Goal: Task Accomplishment & Management: Complete application form

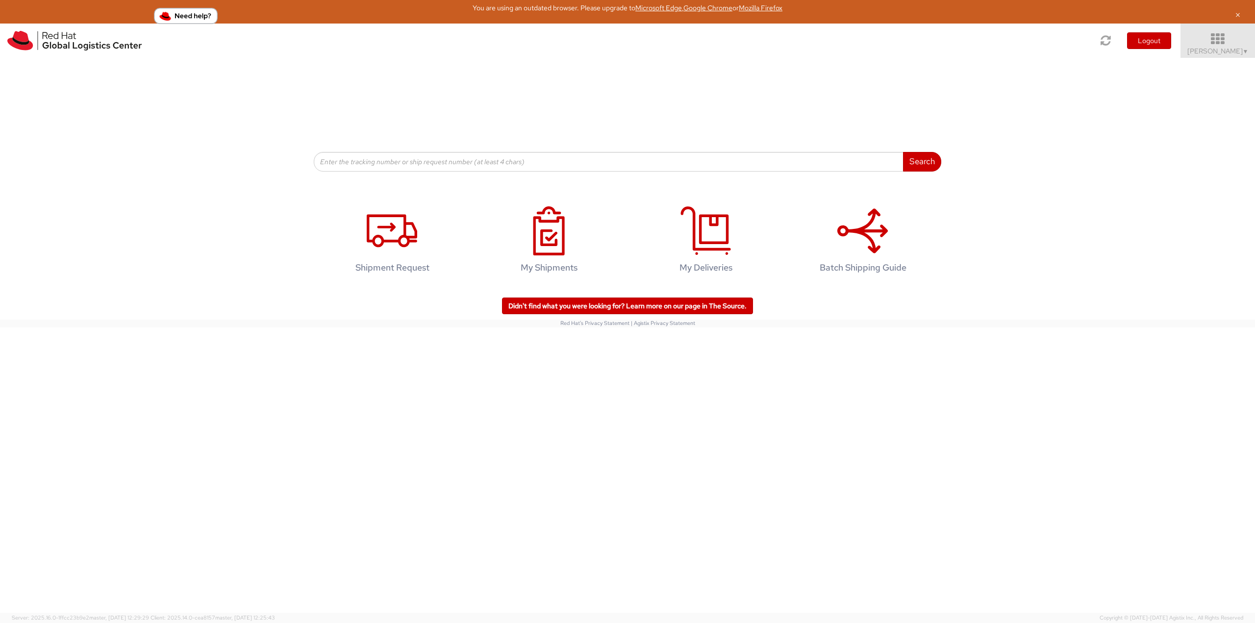
click at [1219, 47] on span "Robert Lomax ▼" at bounding box center [1217, 51] width 61 height 9
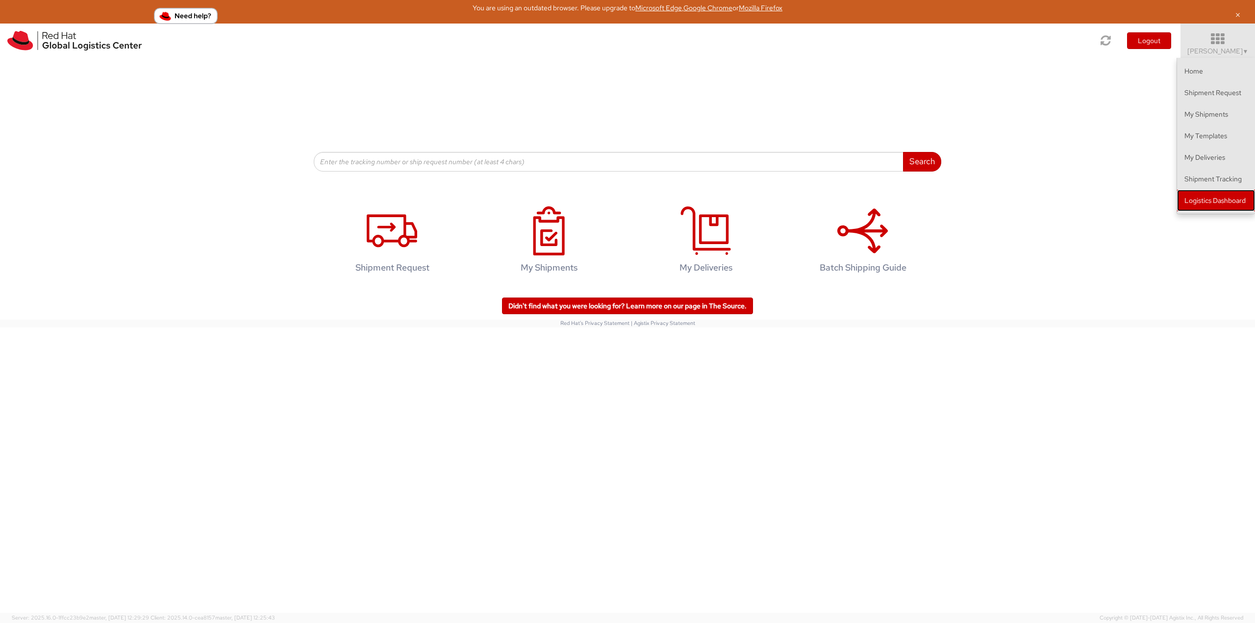
click at [1196, 190] on link "Logistics Dashboard" at bounding box center [1216, 201] width 78 height 22
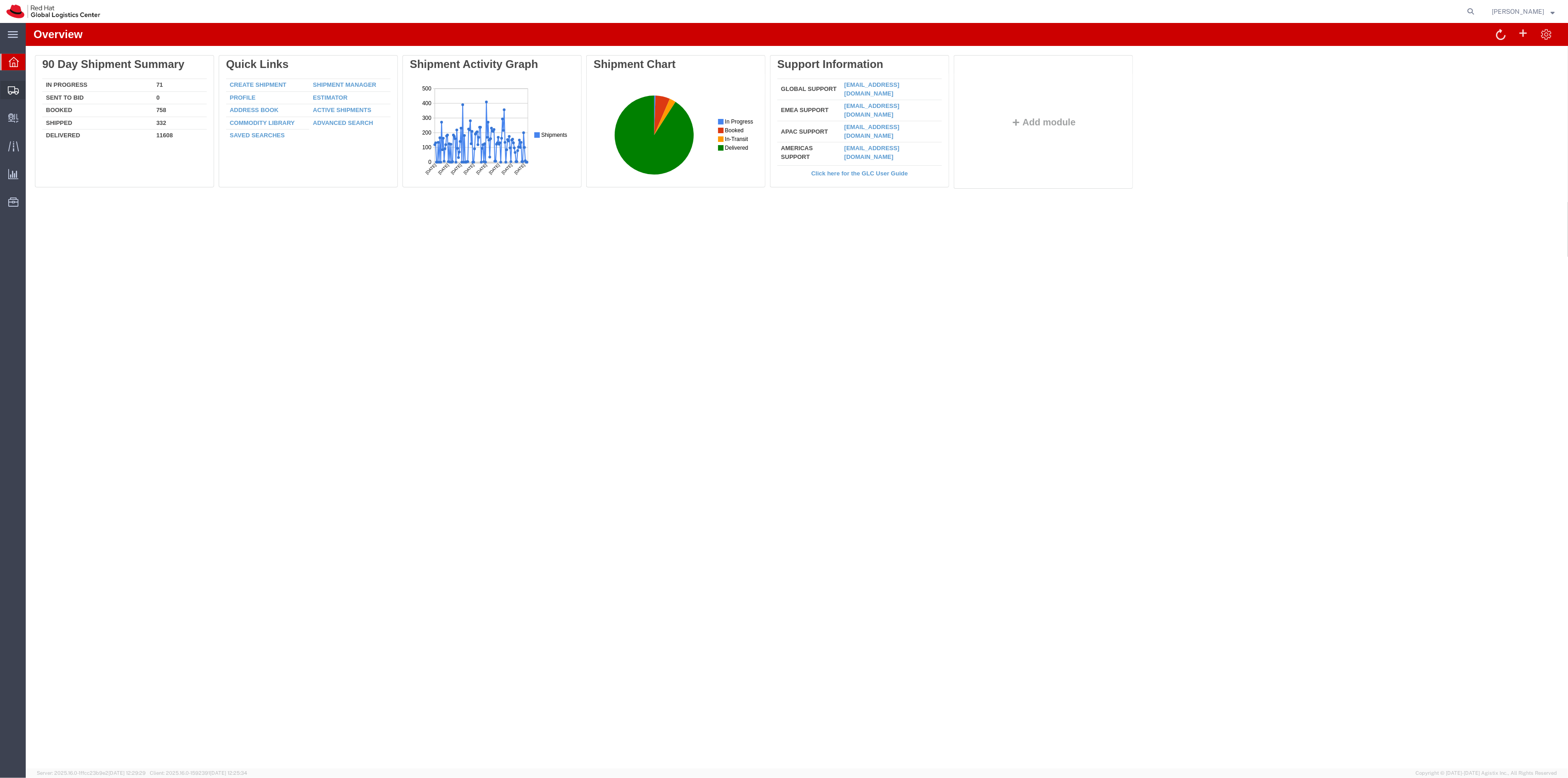
click at [0, 0] on span "Shipment Manager" at bounding box center [0, 0] width 0 height 0
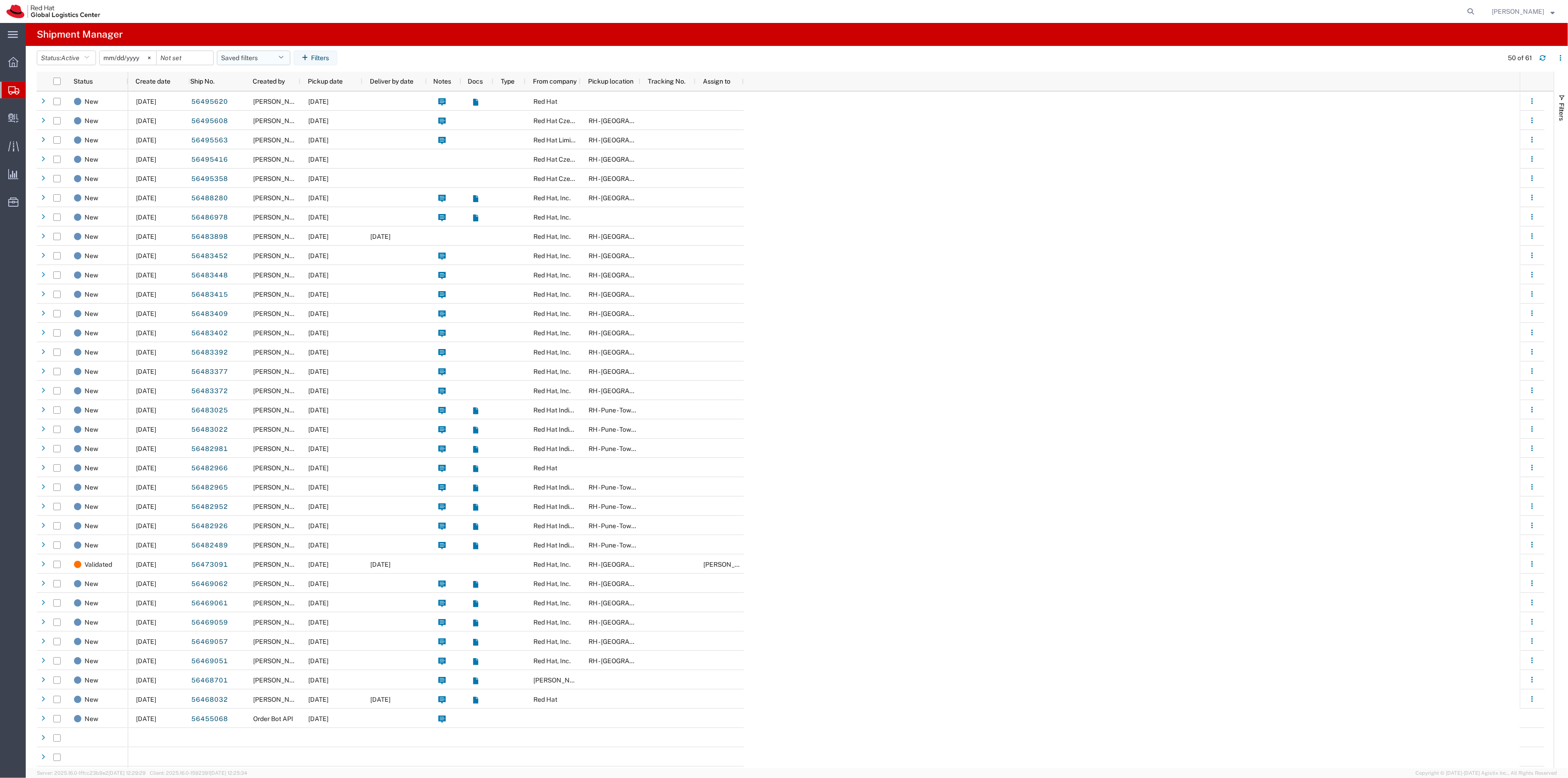
click at [261, 55] on button "Saved filters" at bounding box center [253, 58] width 73 height 15
click at [267, 94] on span "New filter save" at bounding box center [278, 98] width 120 height 17
type input "2022-06-27"
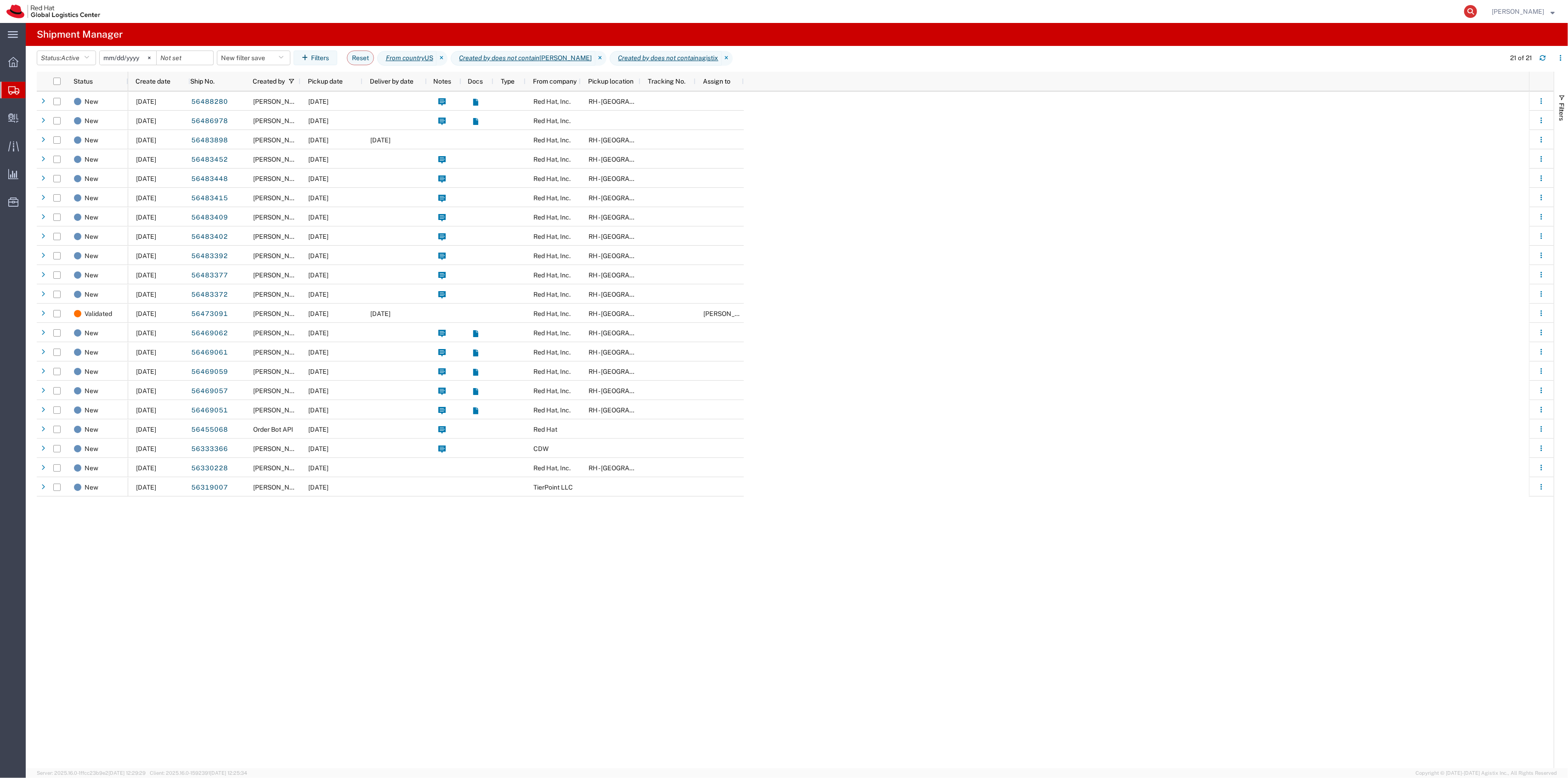
click at [1477, 11] on icon at bounding box center [1471, 11] width 13 height 13
paste input "401057242"
type input "401057242"
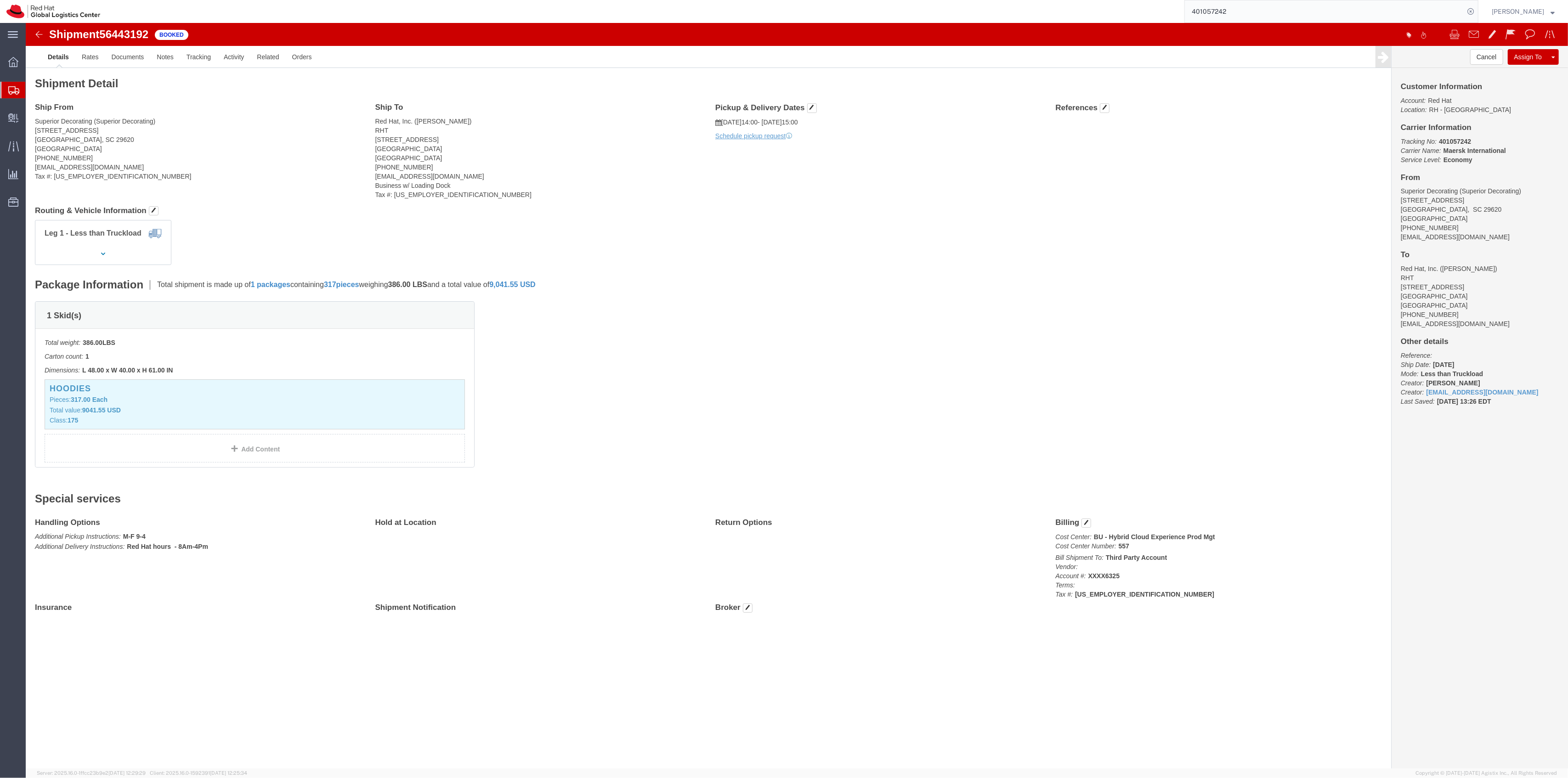
click at [0, 0] on span "Shipment Manager" at bounding box center [0, 0] width 0 height 0
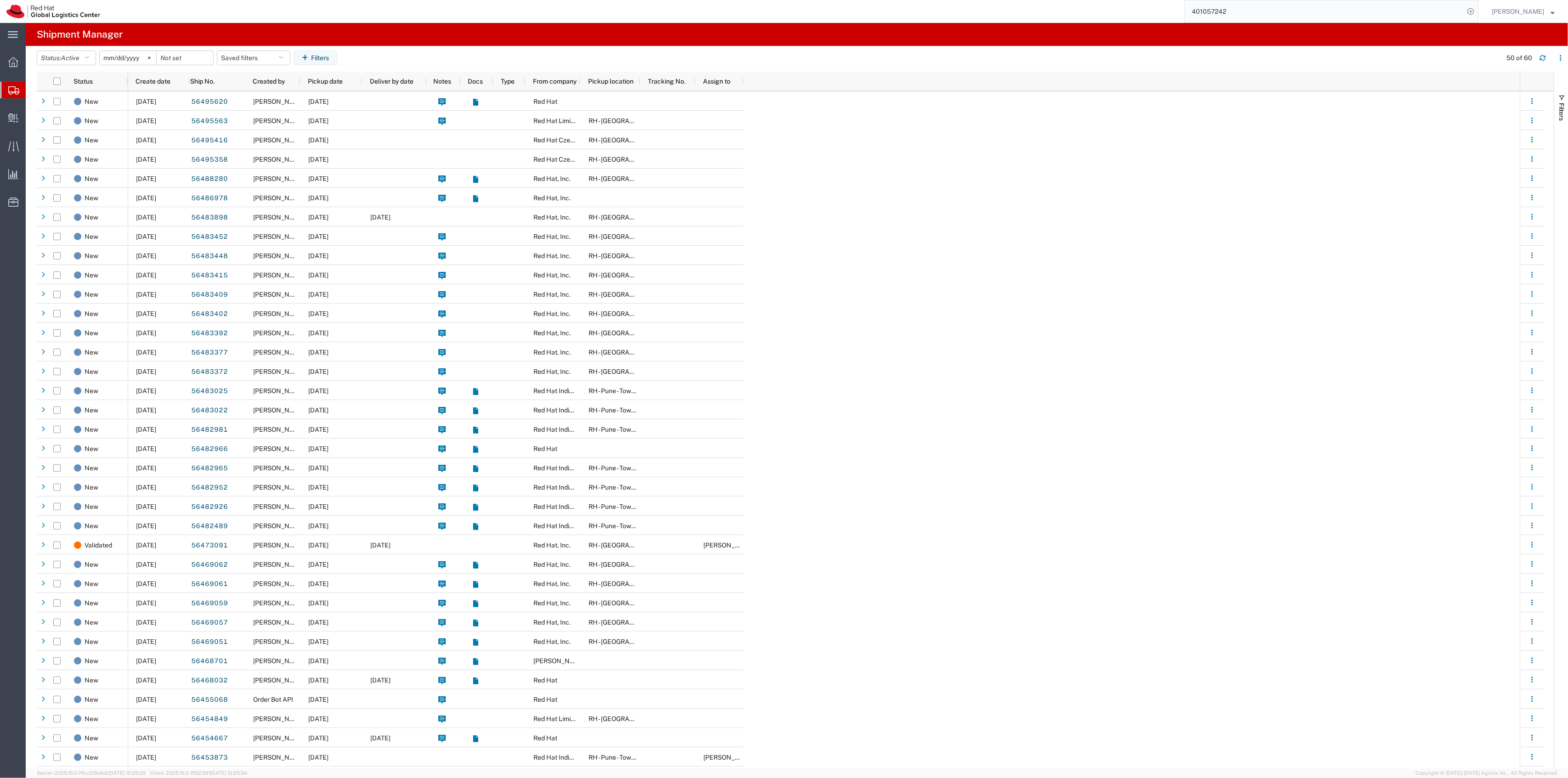
click at [250, 47] on header "Status: Active Active All Approved Booked Canceled Delivered Denied New On Hold…" at bounding box center [802, 58] width 1531 height 25
click at [244, 56] on button "Saved filters" at bounding box center [253, 58] width 73 height 15
click at [258, 94] on span "New filter save" at bounding box center [278, 98] width 120 height 17
type input "2022-06-27"
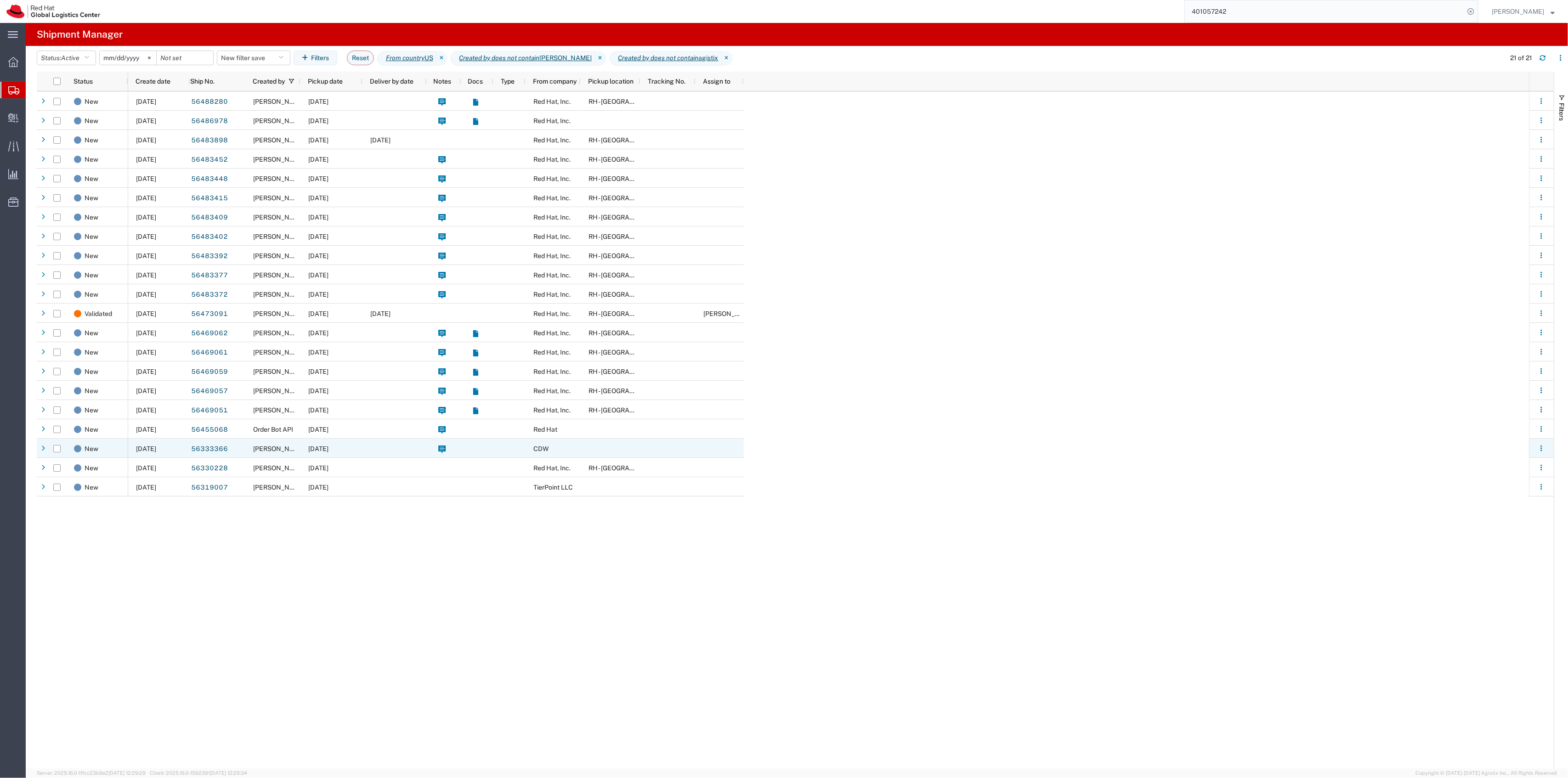
click at [450, 445] on div at bounding box center [443, 448] width 35 height 20
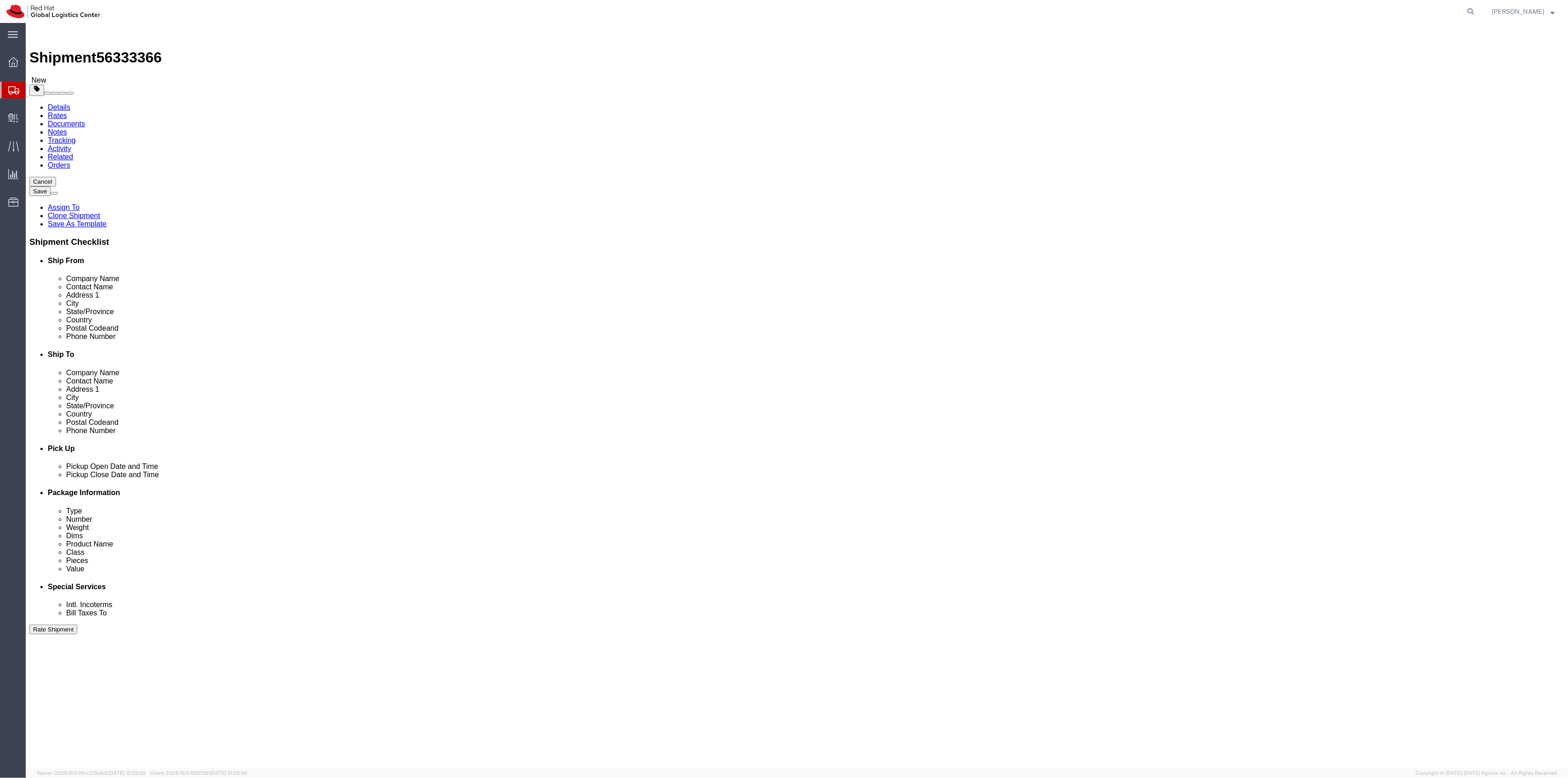
select select
click input "[PERSON_NAME]-"
type input "T"
type input "[PERSON_NAME]"
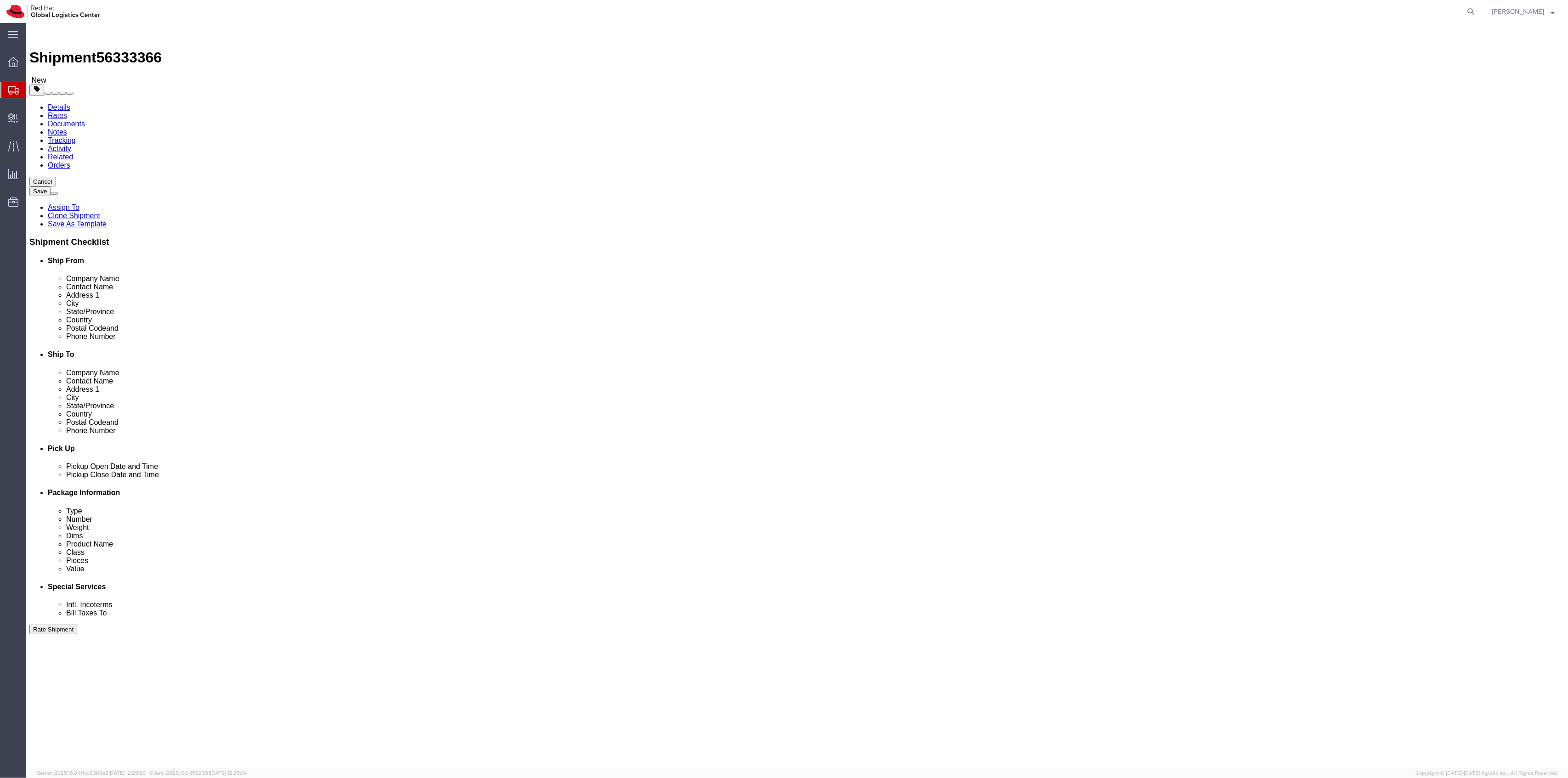
drag, startPoint x: 994, startPoint y: 326, endPoint x: 805, endPoint y: 331, distance: 189.1
click div "Email [EMAIL_ADDRESS][DOMAIN_NAME]"
type input "[EMAIL_ADDRESS][DOMAIN_NAME]"
click icon
drag, startPoint x: 458, startPoint y: 212, endPoint x: 417, endPoint y: 206, distance: 41.4
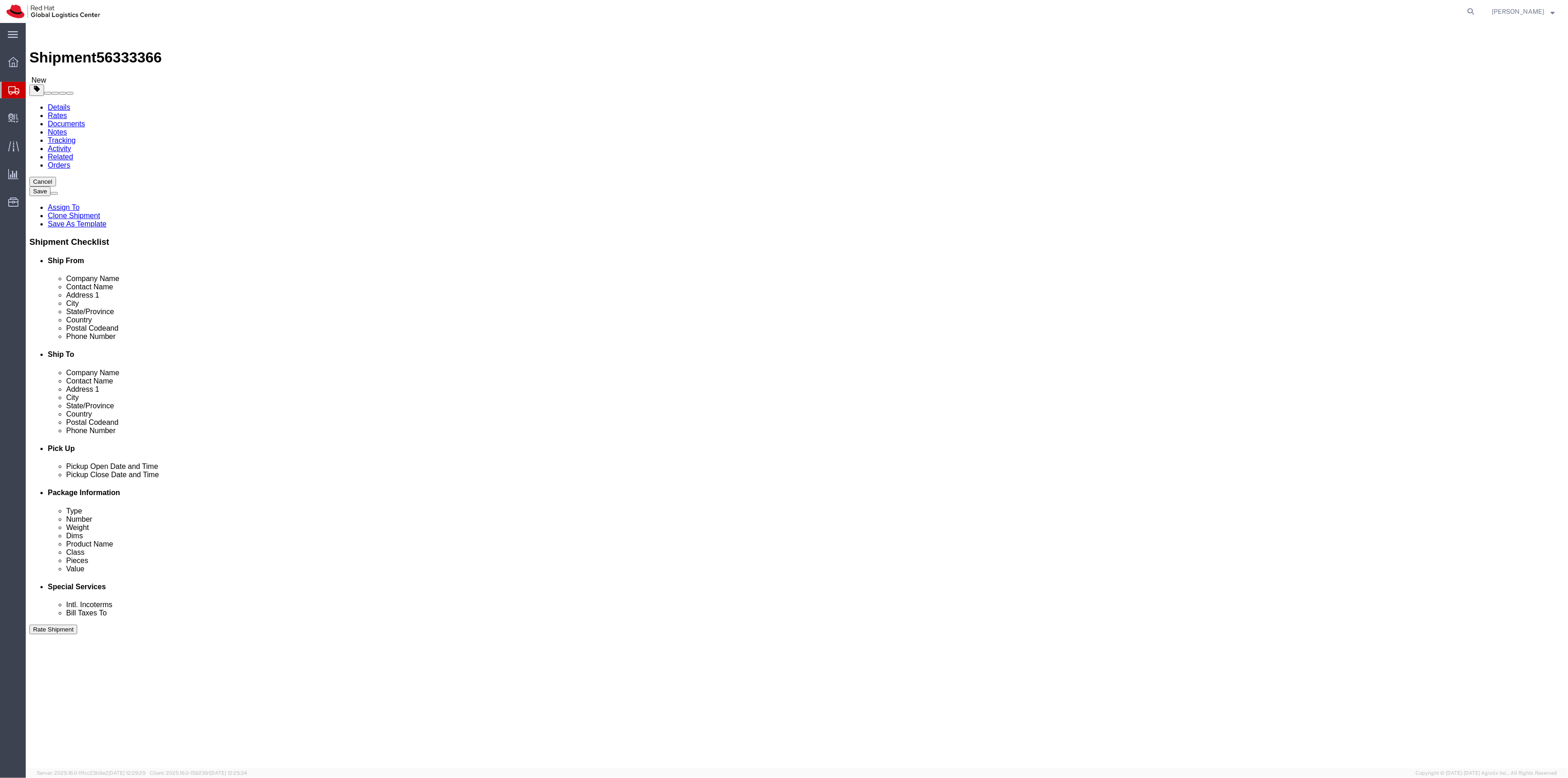
click div "Package Type Select Case(s) Crate(s) Large Box Medium Box PAK Skid(s) Small Box…"
type input "65"
drag, startPoint x: 262, startPoint y: 228, endPoint x: 217, endPoint y: 217, distance: 46.3
click div "Package Type Select Case(s) Crate(s) Large Box Medium Box PAK Skid(s) Small Box…"
type input "755"
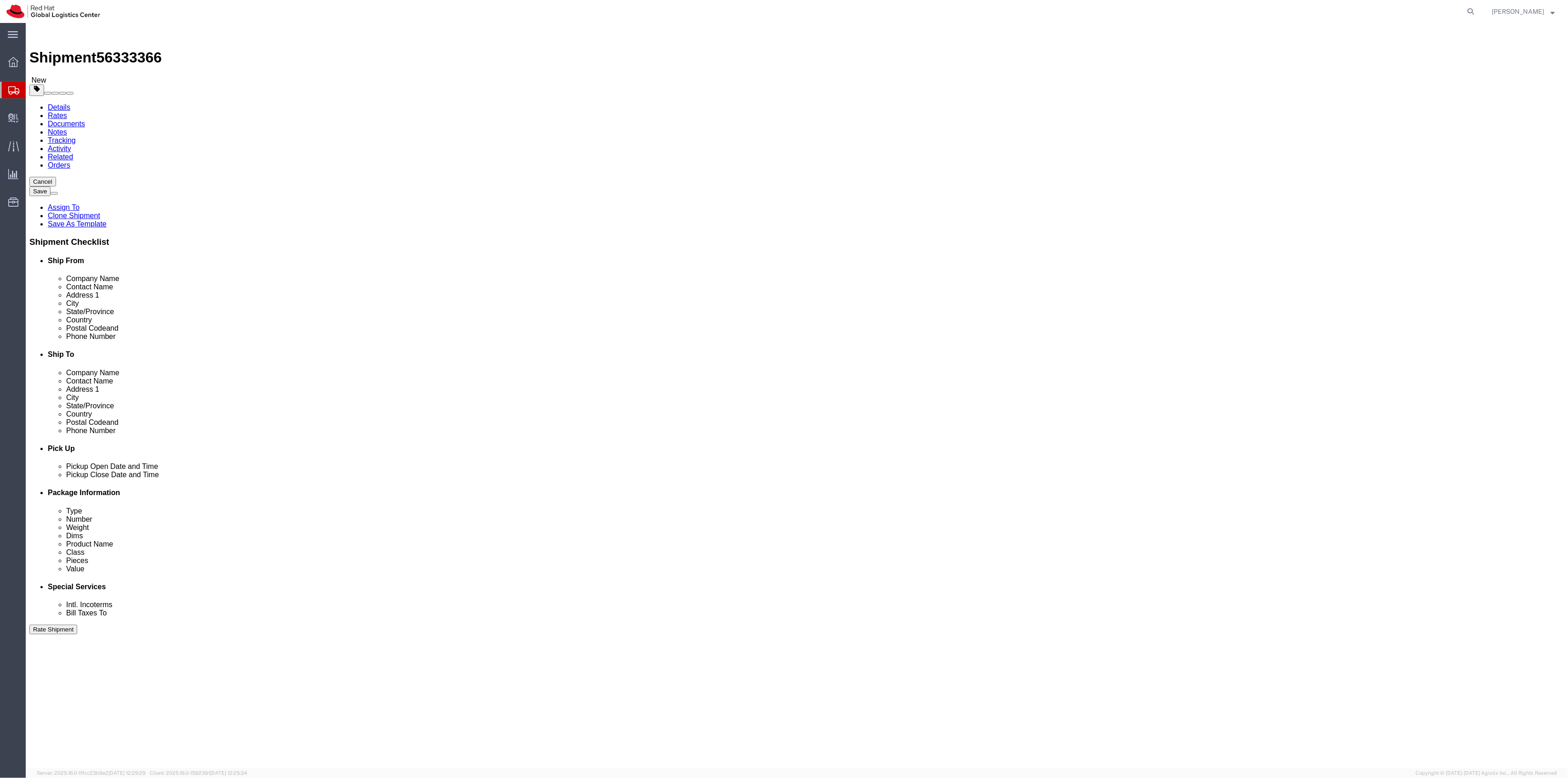
click dd "132171.61 USD"
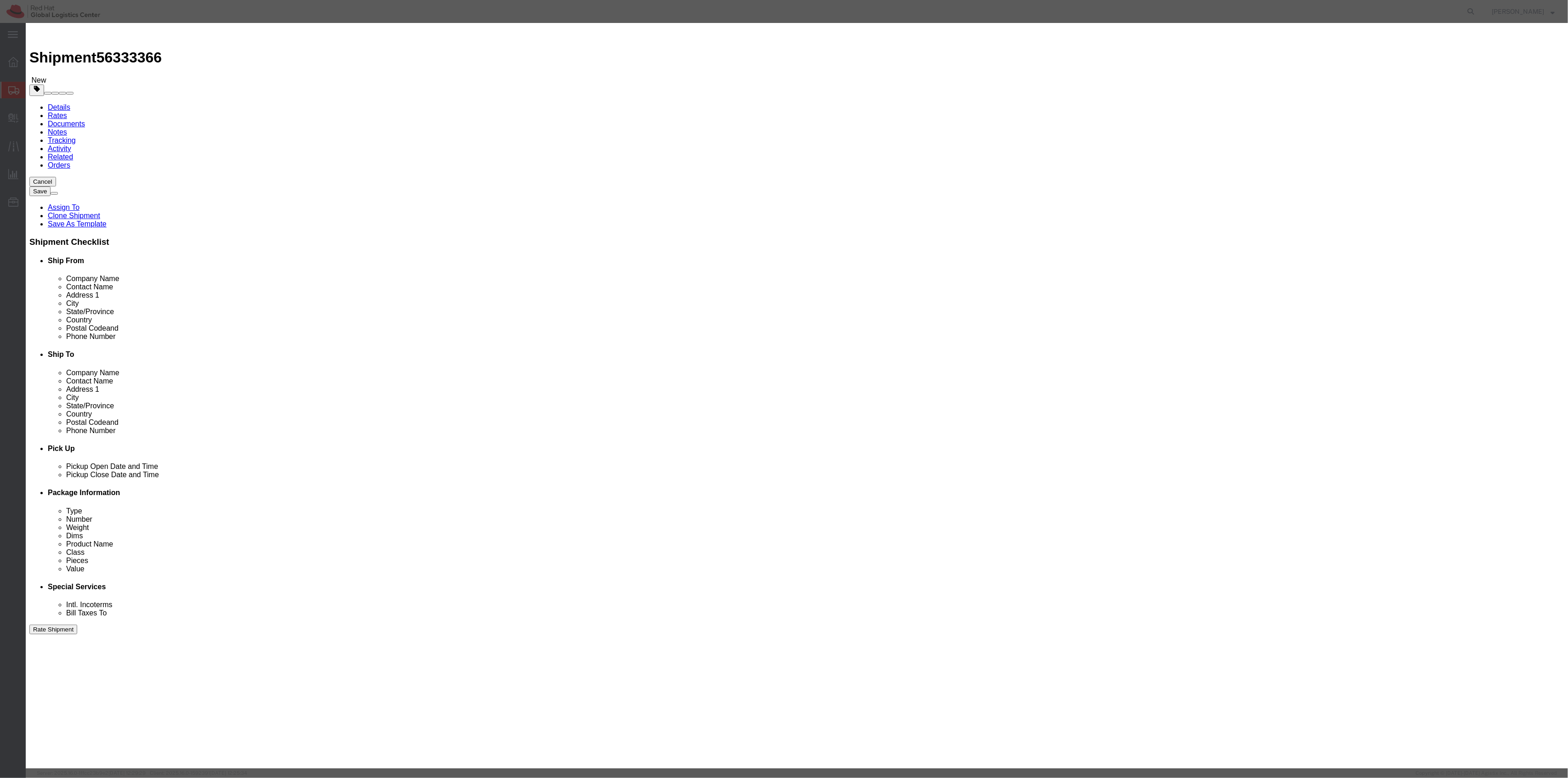
drag, startPoint x: 654, startPoint y: 82, endPoint x: 595, endPoint y: 82, distance: 59.0
click div "Pieces 73.00 Select Bag Barrels 100Board Feet Bottle Box Blister Pack Carats Ca…"
type input "200"
type input "362114"
click button "Save & Close"
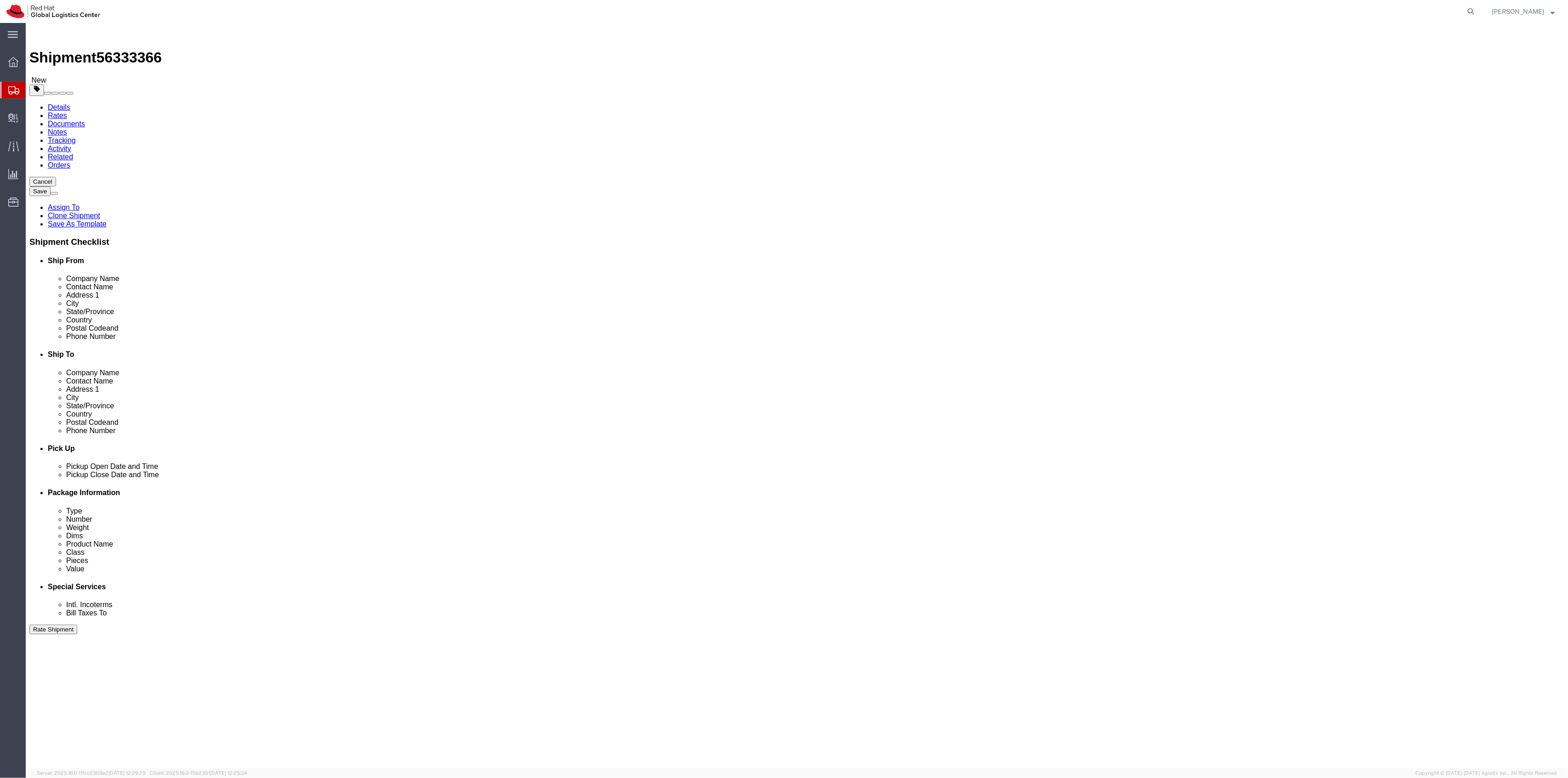
click div "Pieces: 200.00 Each Total value: 362114.00 USD"
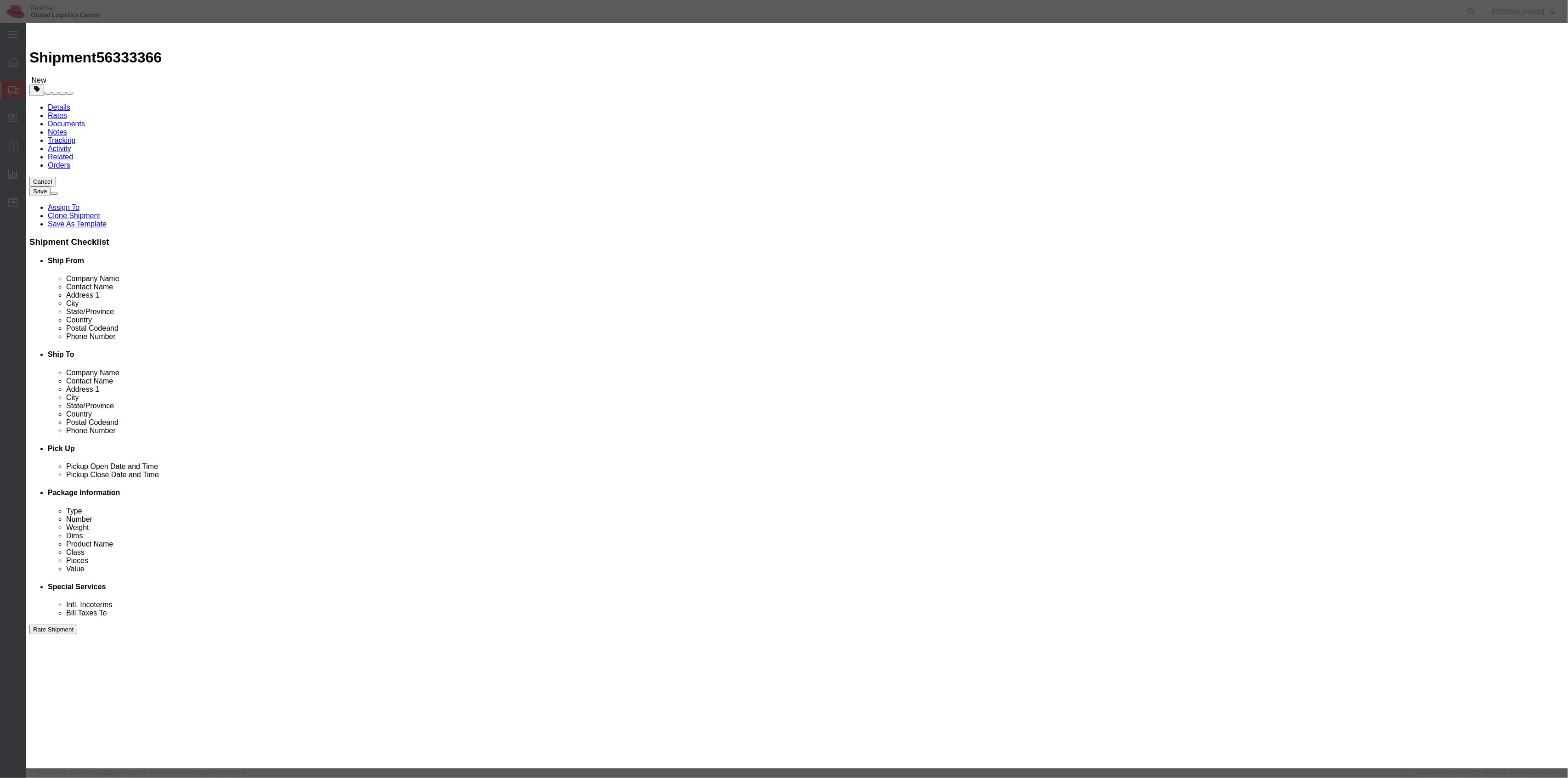
click select "Select 50 55 60 65 70 85 92.5 100 125 175 250 300 400"
select select "100"
click select "Select 50 55 60 65 70 85 92.5 100 125 175 250 300 400"
click button "Save & Close"
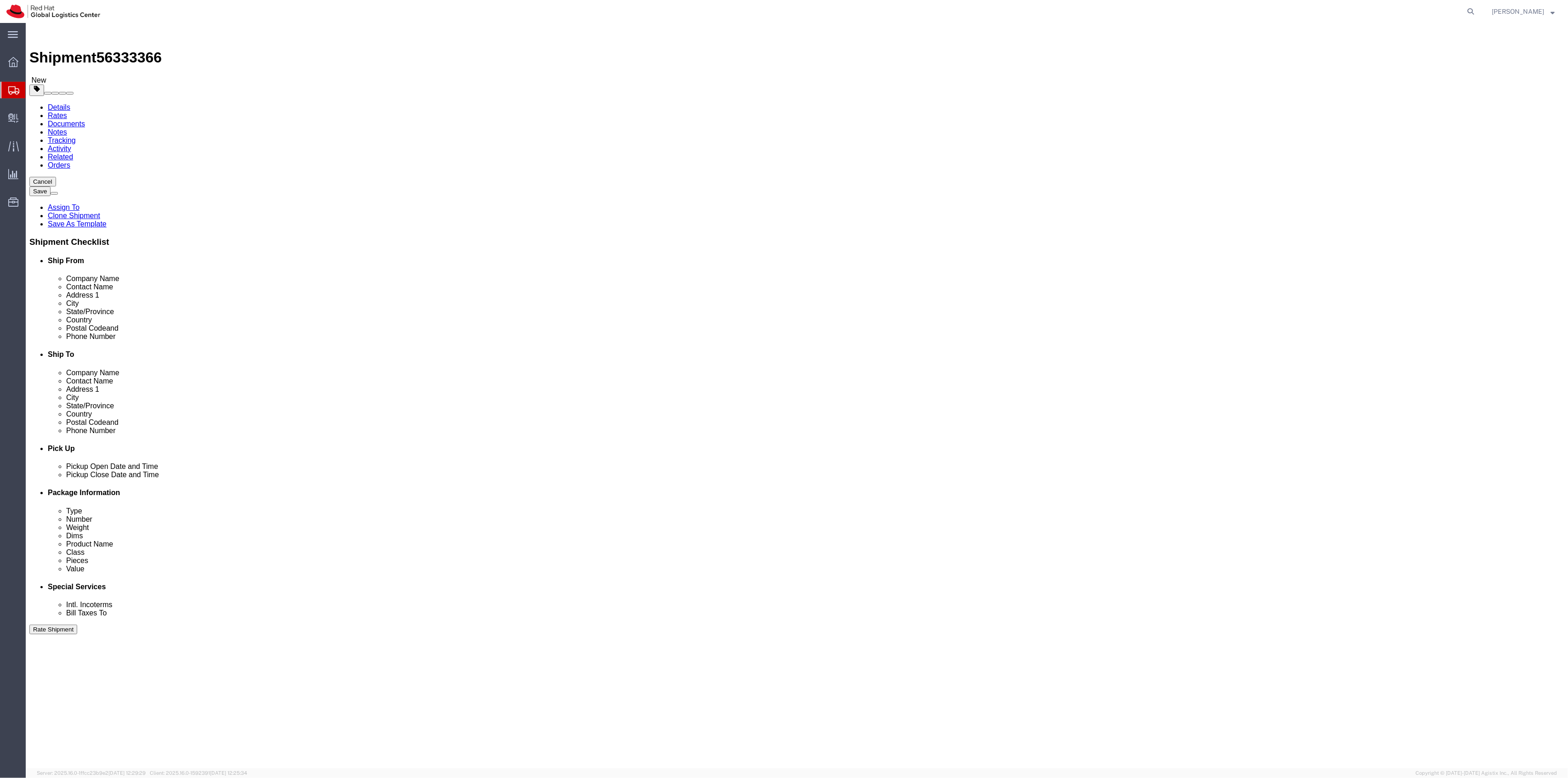
click link "Special Services"
select select
select select "COSTCENTER"
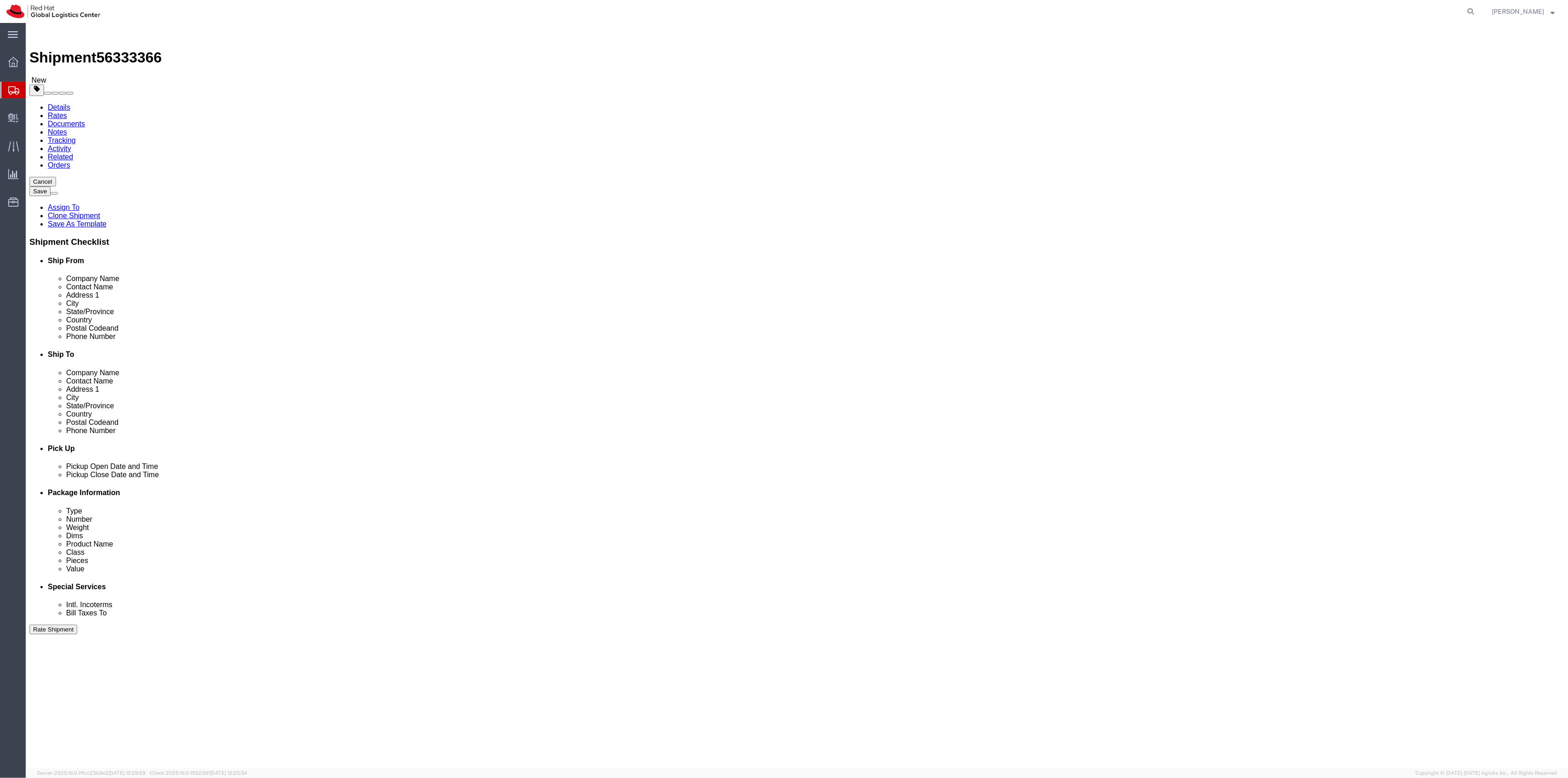
drag, startPoint x: 822, startPoint y: 209, endPoint x: 802, endPoint y: 210, distance: 20.0
click textarea "Will Call Carrier Check in Orders at Security Door 19, Docks 75-79 Dock hours a…"
drag, startPoint x: 815, startPoint y: 209, endPoint x: 785, endPoint y: 209, distance: 30.0
click textarea "Will Call Carrier Check in Orders at Security Door 19, Docks 75-79 Dock hours a…"
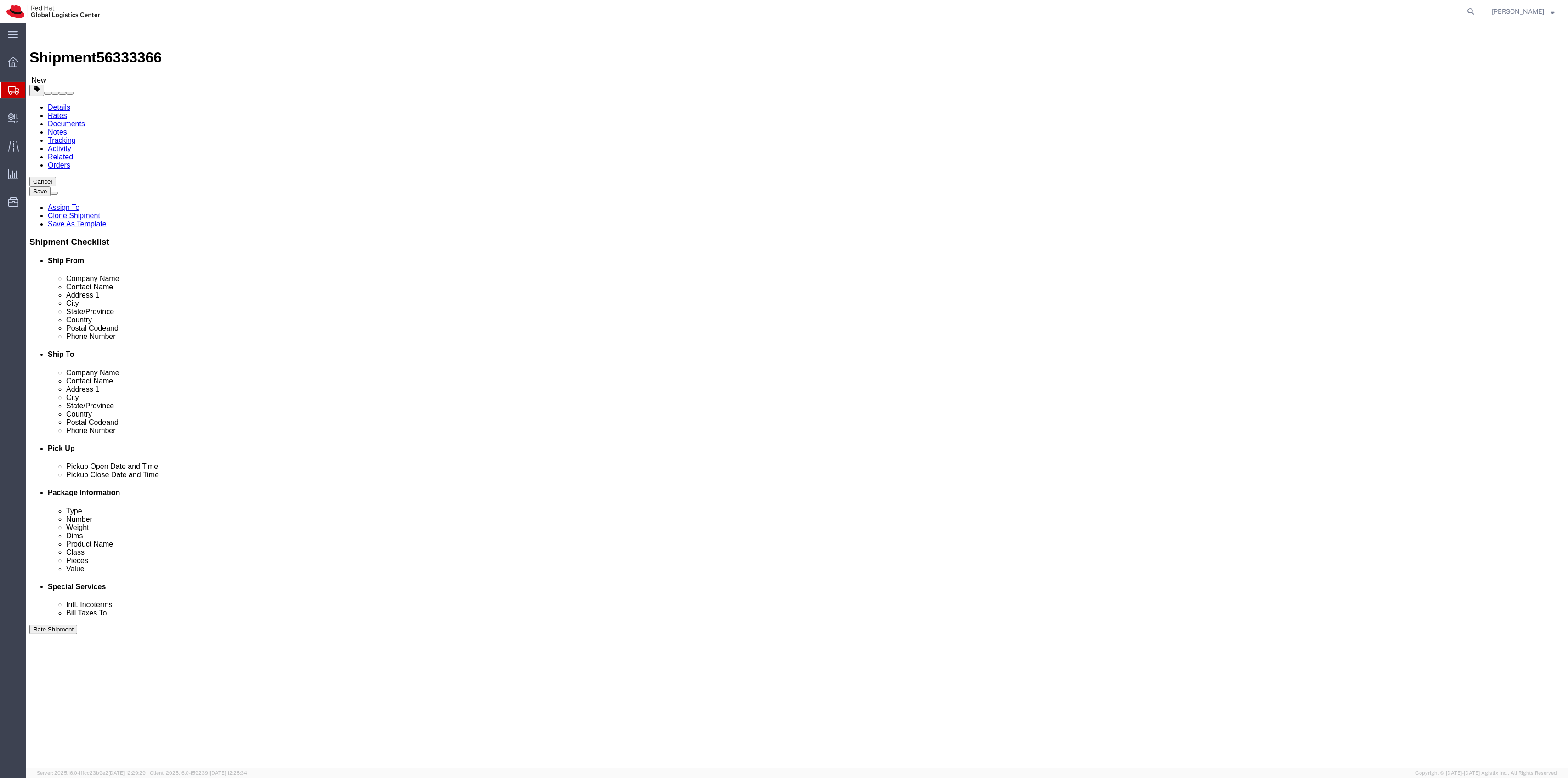
paste textarea "NMC706"
type textarea "Will Call Carrier Check in Orders at Security Door 19, Docks 75-79 Dock hours a…"
click link "Package Information"
click link "Add Package"
select select "SKID"
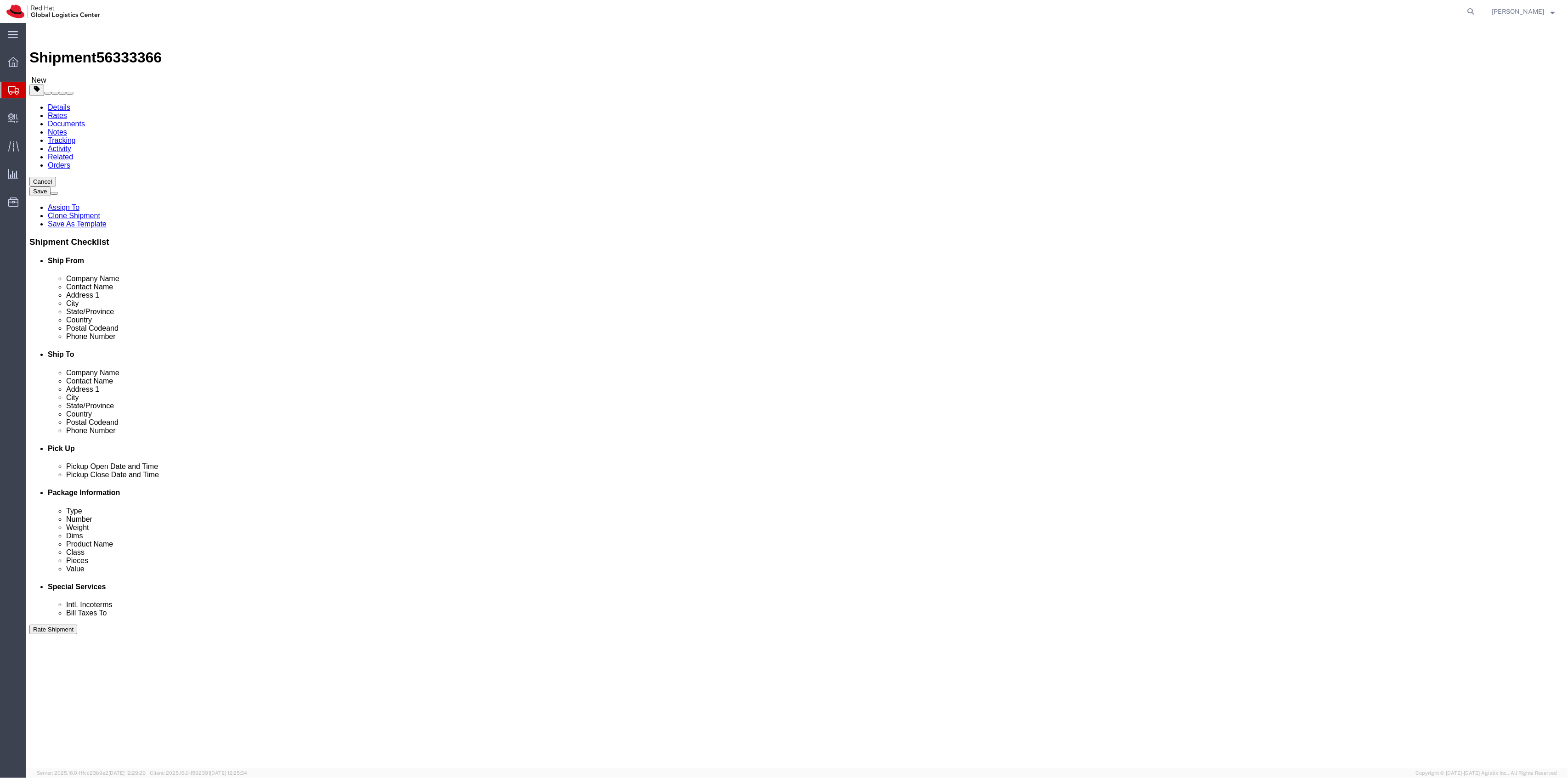
select select "SKID"
select select
click link "Add Package"
select select "SKID"
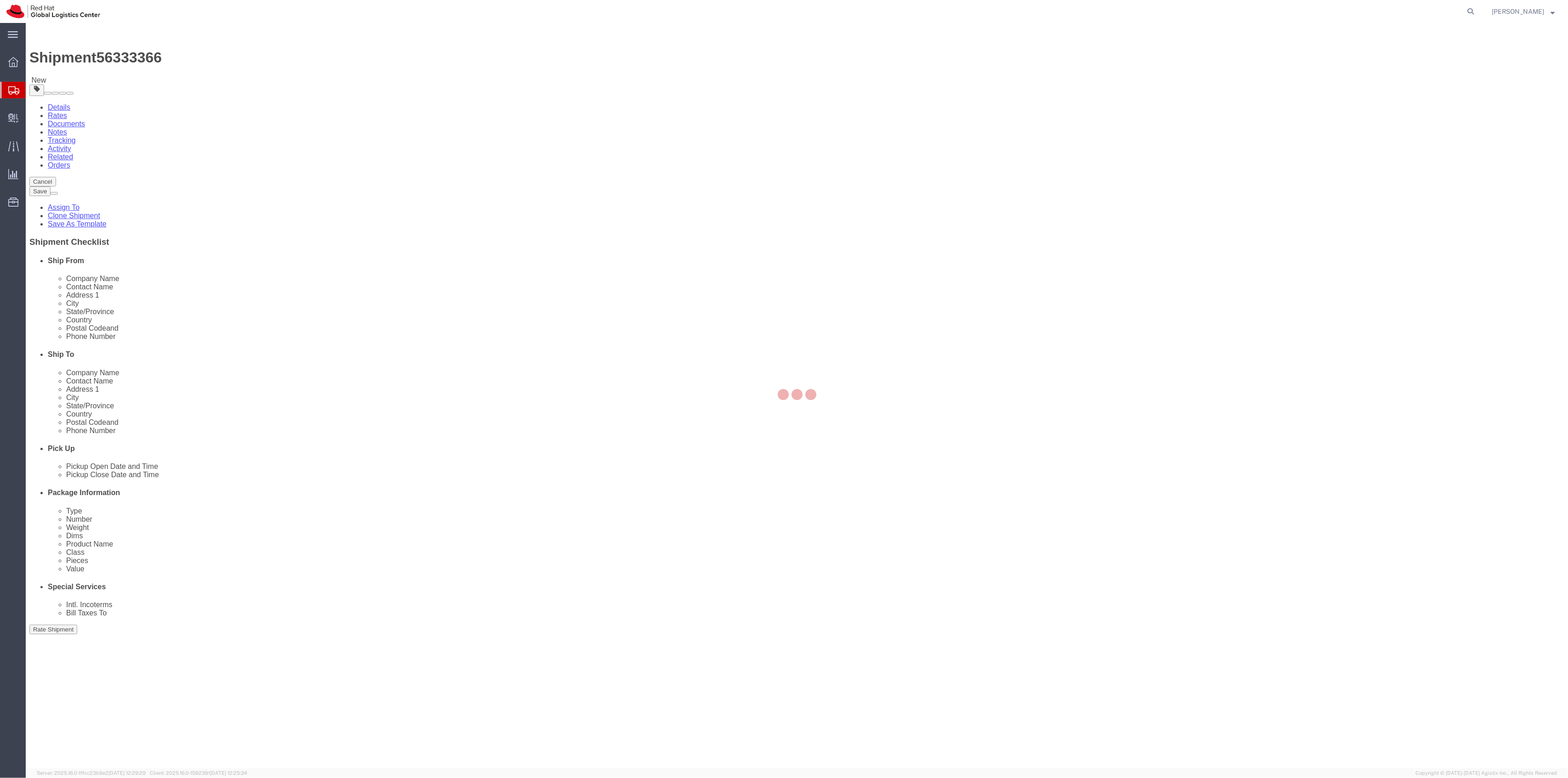
select select
click select "Select Case(s) Crate(s) Large Box Medium Box PAK Skid(s) Small Box Tube Your Pa…"
select select "SKID"
click select "Select Case(s) Crate(s) Large Box Medium Box PAK Skid(s) Small Box Tube Your Pa…"
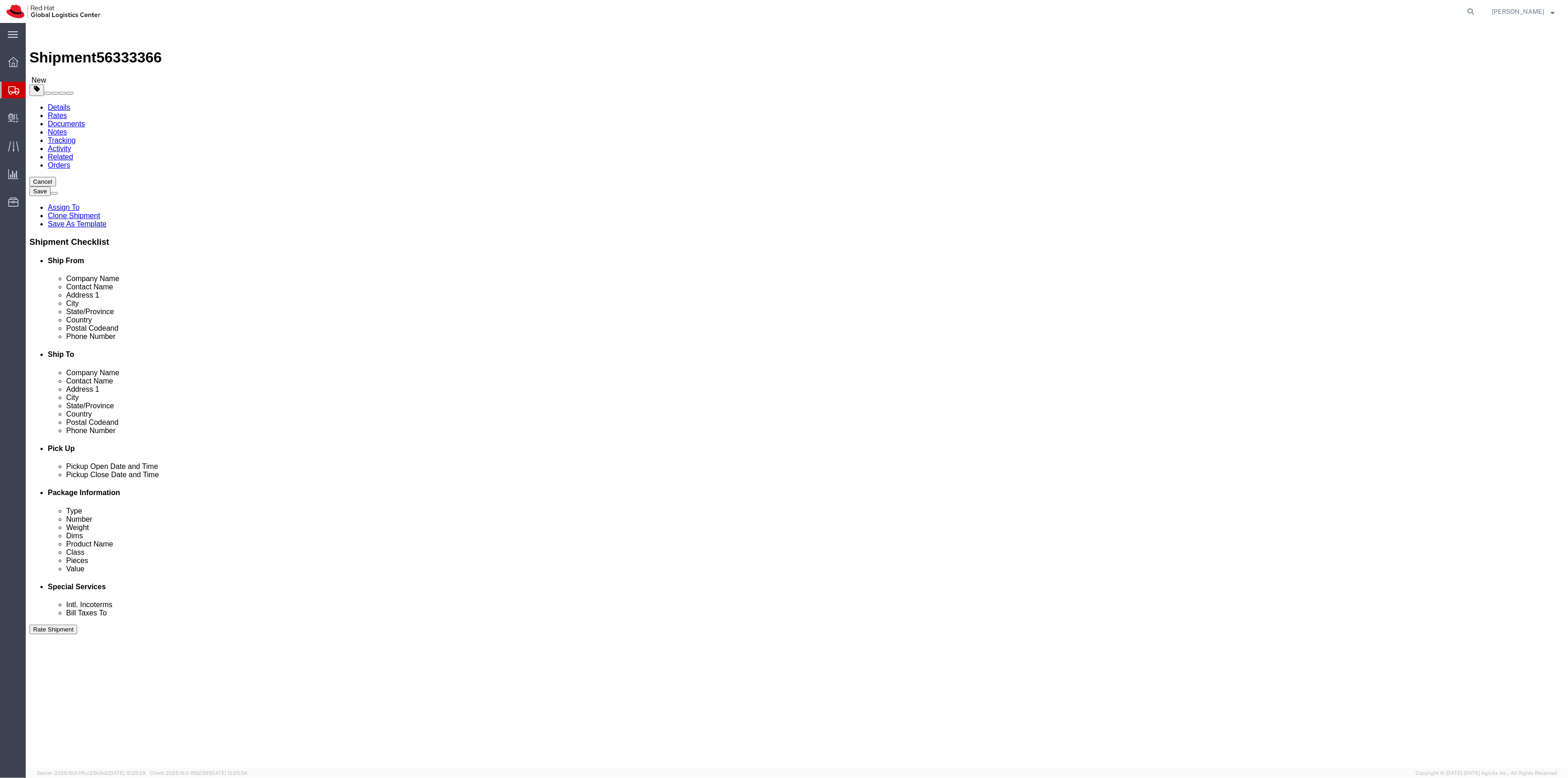
click input "text"
type input "48"
type input "40"
type input "48"
drag, startPoint x: 1127, startPoint y: 215, endPoint x: 1098, endPoint y: 207, distance: 30.1
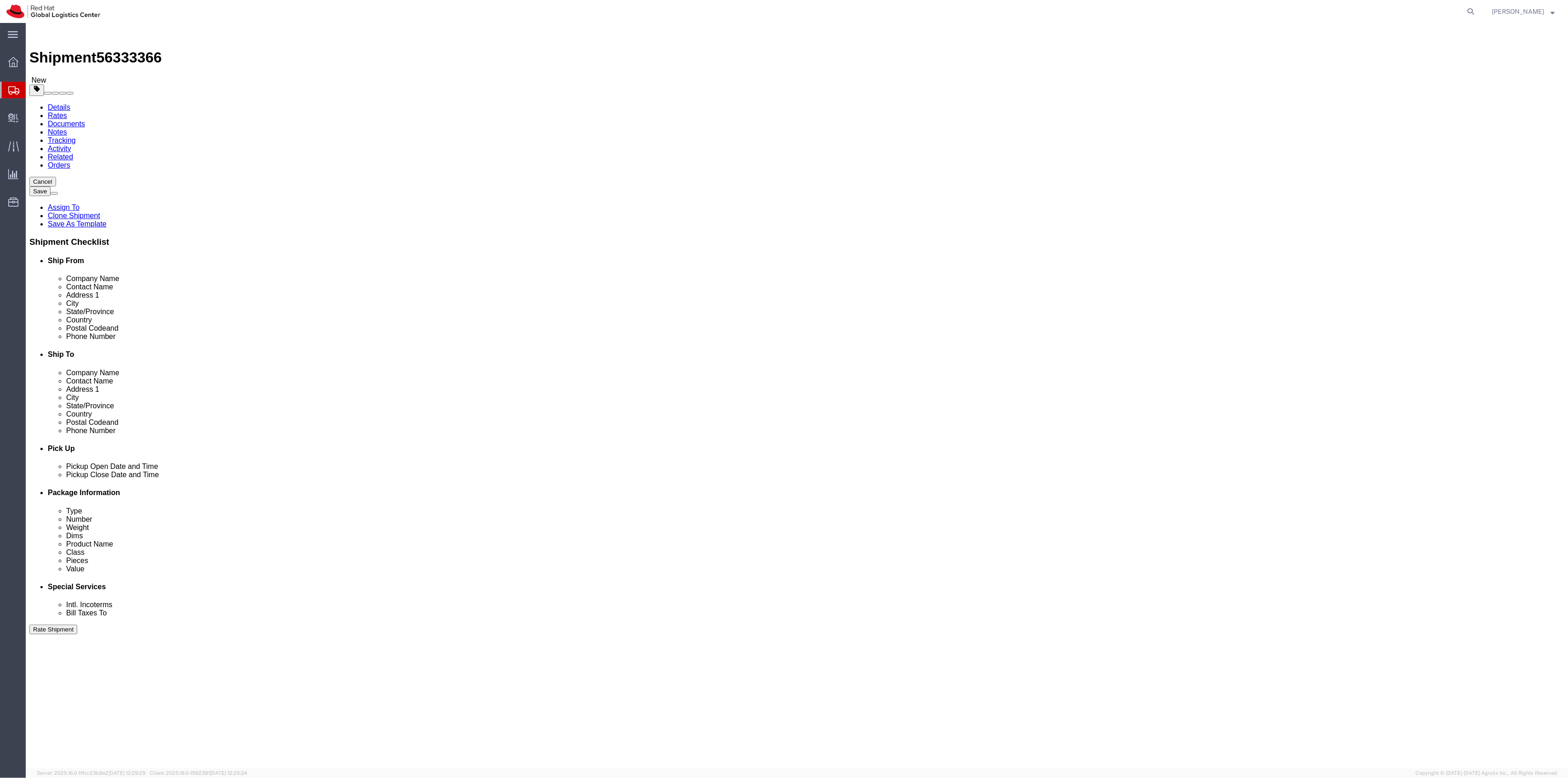
click div "Length 48.00 x Width 40.00 x Height 51.00 Select cm ft in"
type input "48"
click div "Package Type Select Case(s) Crate(s) Large Box Medium Box PAK Skid(s) Small Box…"
click input "text"
type input "48"
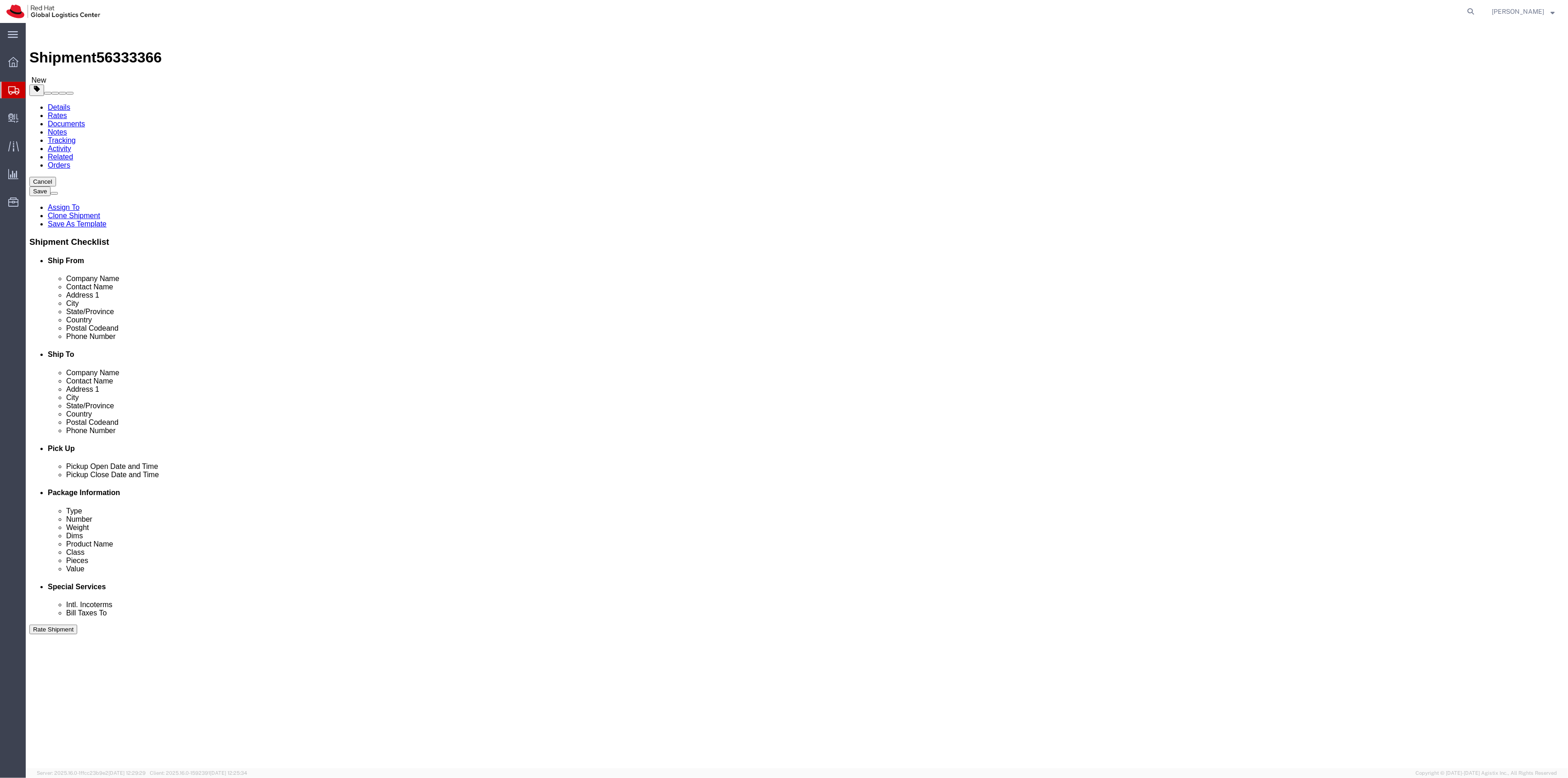
type input "40"
type input "48"
drag, startPoint x: 272, startPoint y: 471, endPoint x: 195, endPoint y: 463, distance: 77.4
click div "Package Type Select Case(s) Crate(s) Large Box Medium Box PAK Skid(s) Small Box…"
type input "5"
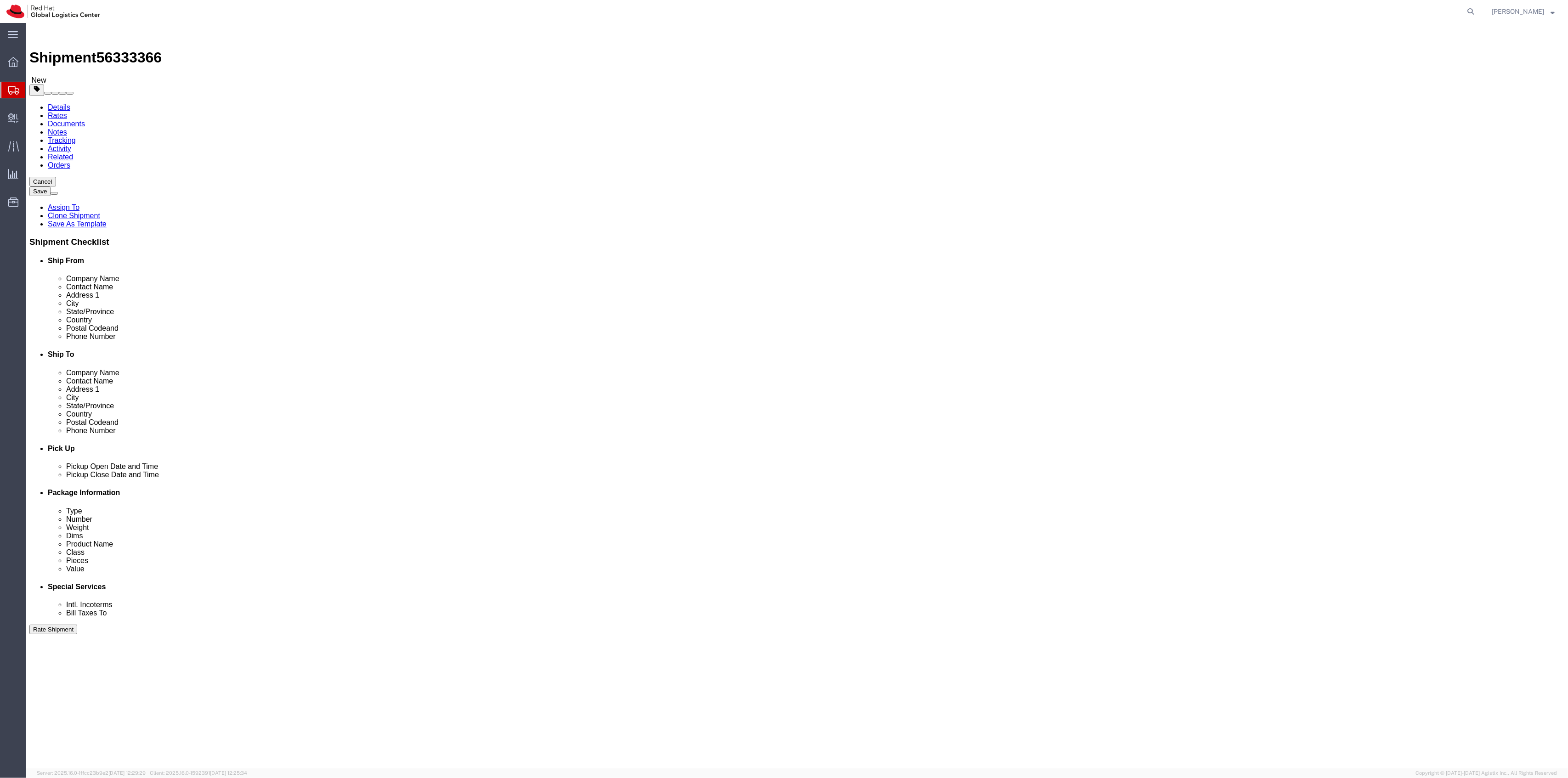
type input "256"
drag, startPoint x: 947, startPoint y: 456, endPoint x: 869, endPoint y: 443, distance: 79.1
click div "Package Type Select Case(s) Crate(s) Large Box Medium Box PAK Skid(s) Small Box…"
type input "256"
drag, startPoint x: 947, startPoint y: 233, endPoint x: 925, endPoint y: 228, distance: 22.6
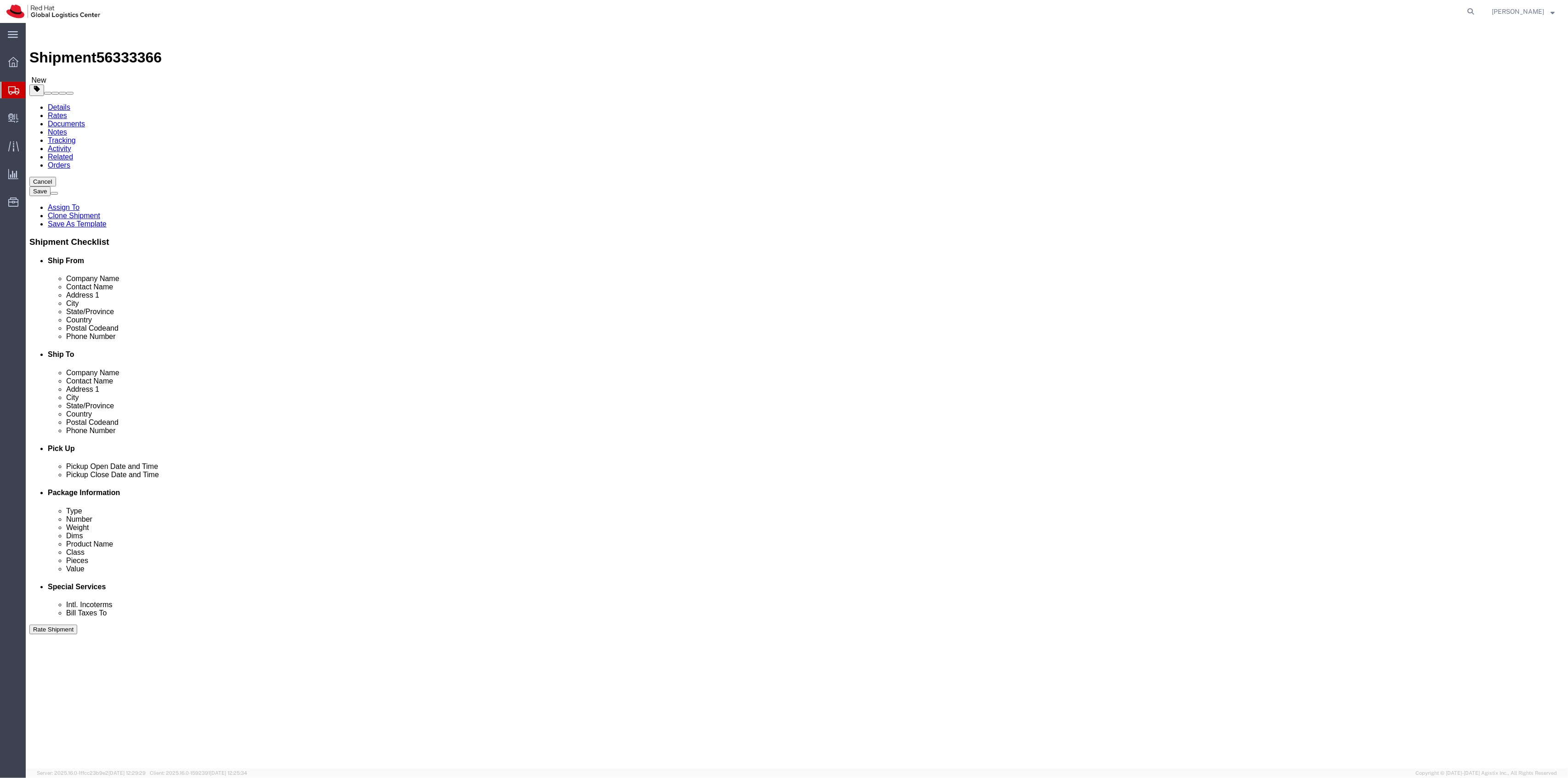
click input "764.00"
type input "7"
type input "256"
click div "1 x Skid(s) Package Type Select Case(s) Crate(s) Large Box Medium Box PAK Skid(…"
click link "Add Content"
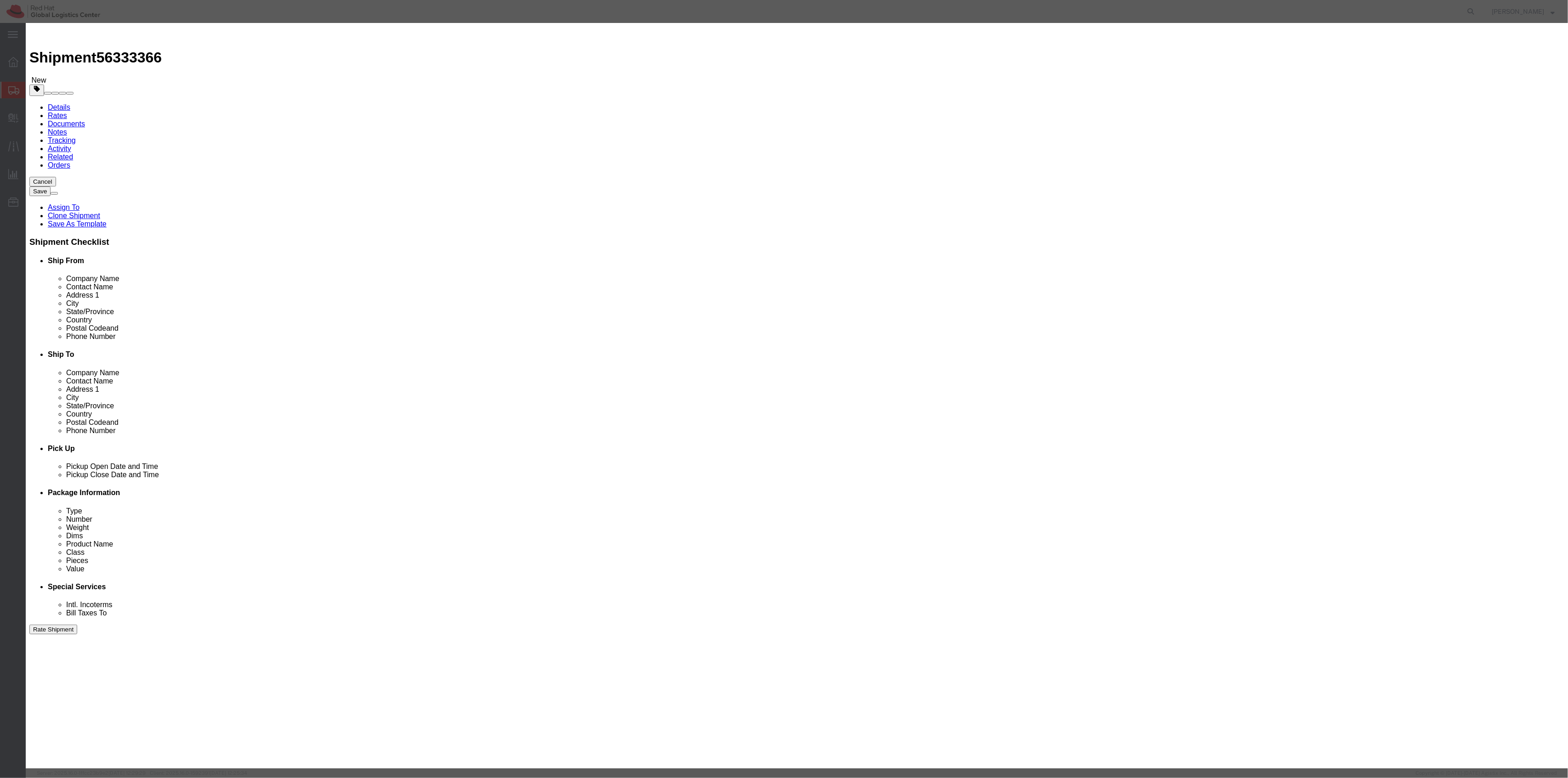
drag, startPoint x: 623, startPoint y: 90, endPoint x: 575, endPoint y: 82, distance: 48.7
click div "Pieces 0 Select Bag Barrels 100Board Feet Bottle Box Blister Pack Carats Can Ca…"
type input "355"
select select "USD"
click select "Select 50 55 60 65 70 85 92.5 100 125 175 250 300 400"
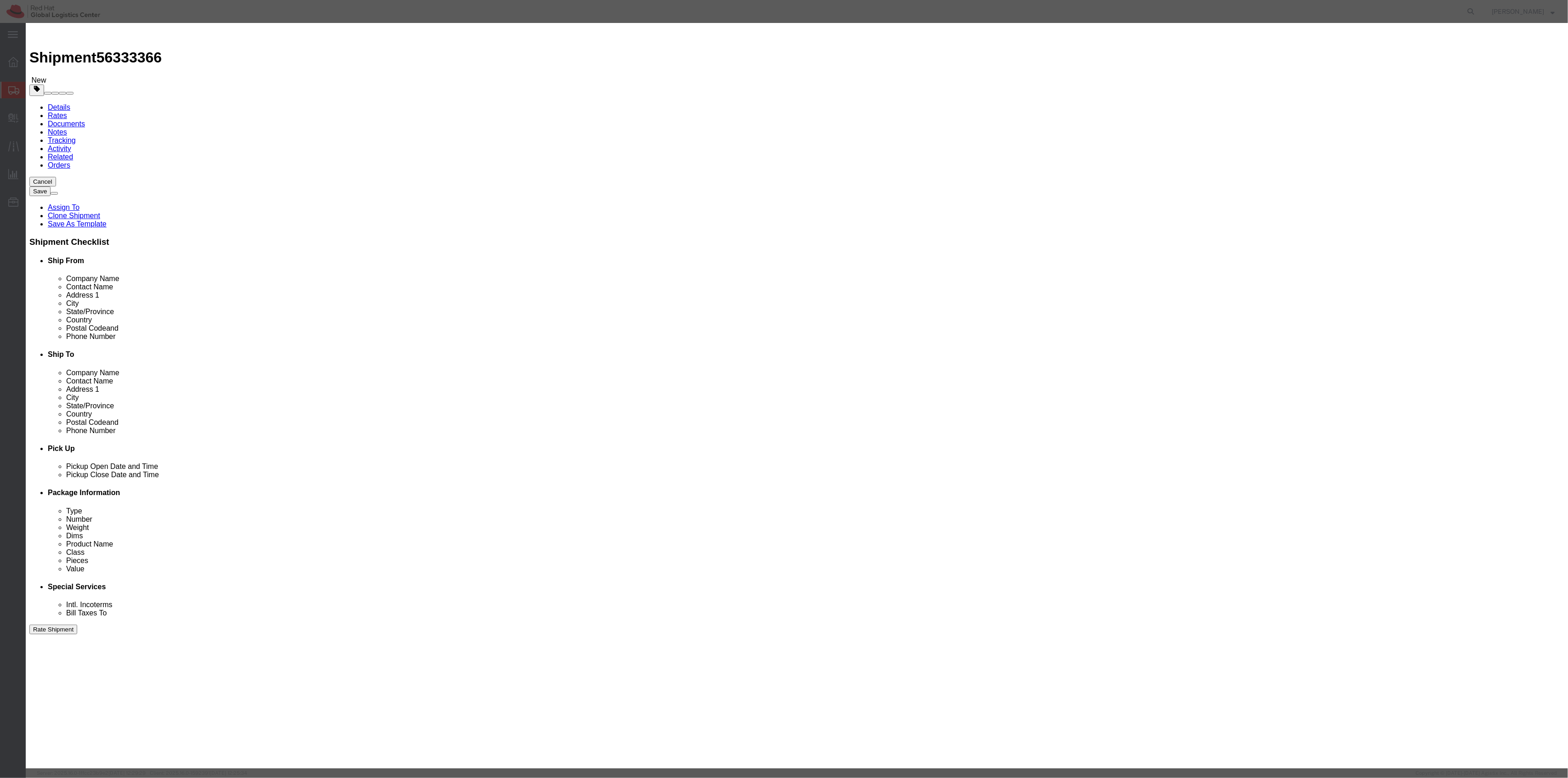
click select "Select 50 55 60 65 70 85 92.5 100 125 175 250 300 400"
select select "250"
click select "Select 50 55 60 65 70 85 92.5 100 125 175 250 300 400"
click div "Save & Add Another Save & Close Close"
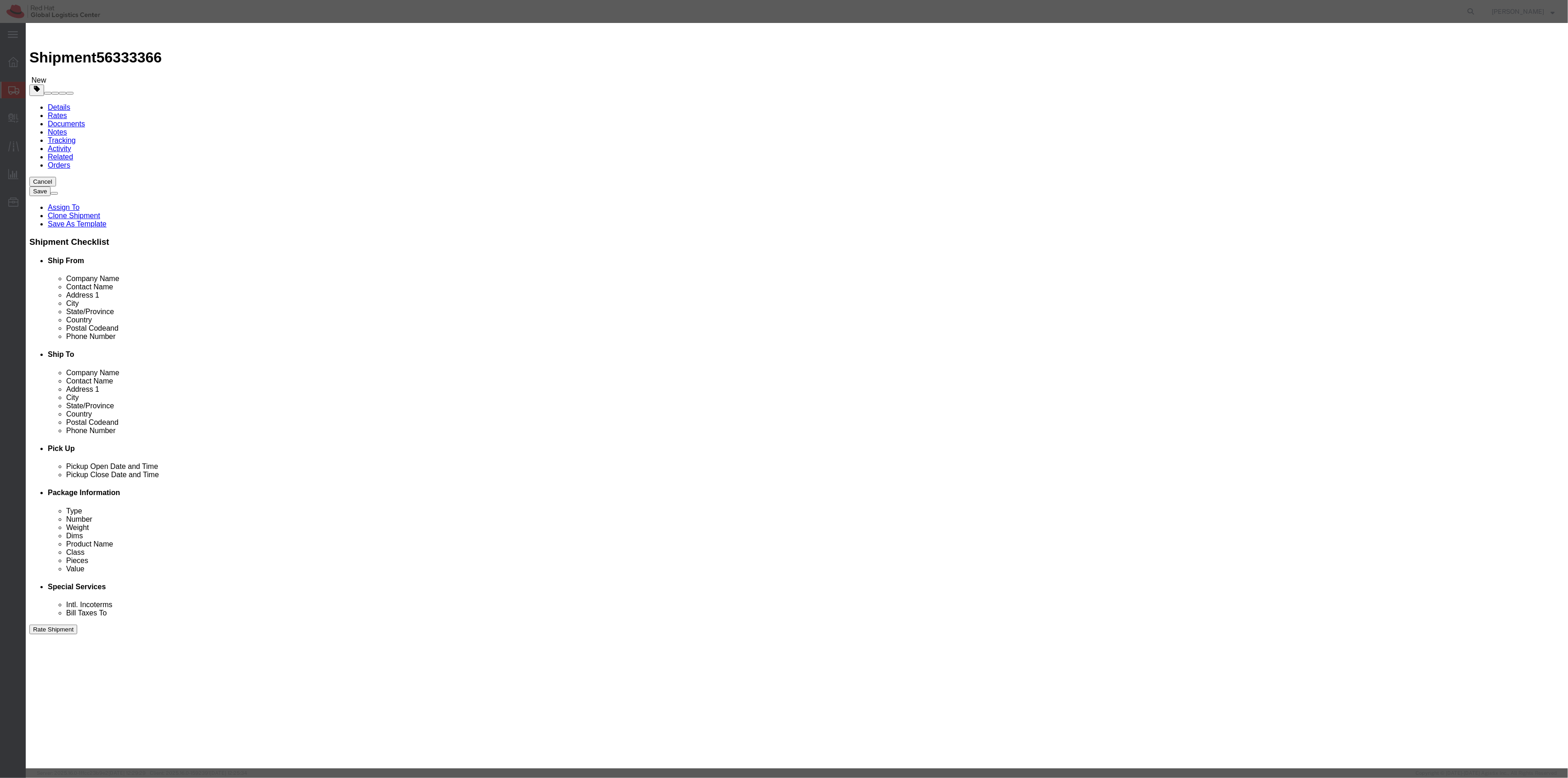
click button "Save & Close"
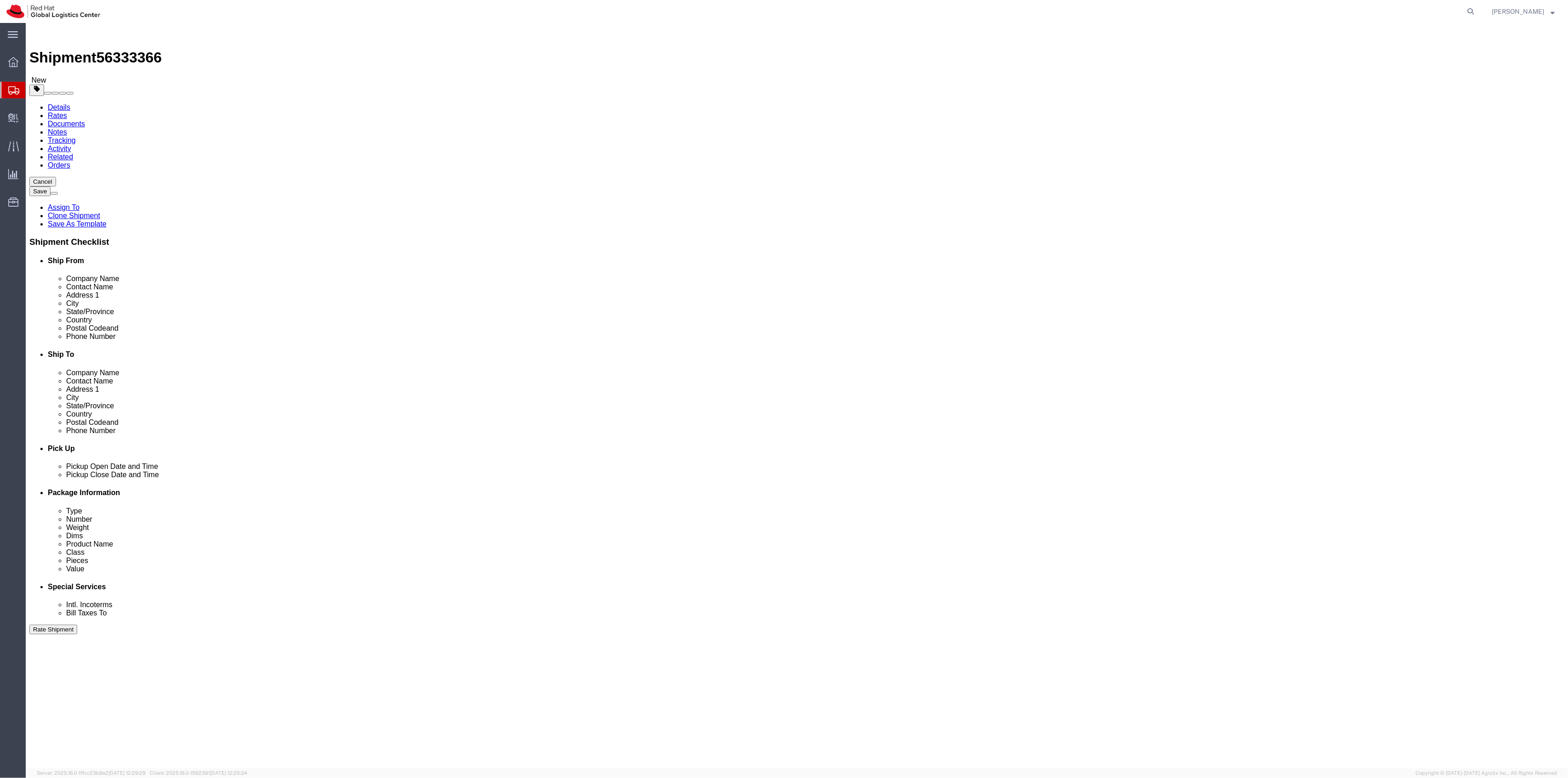
click link "Add Content"
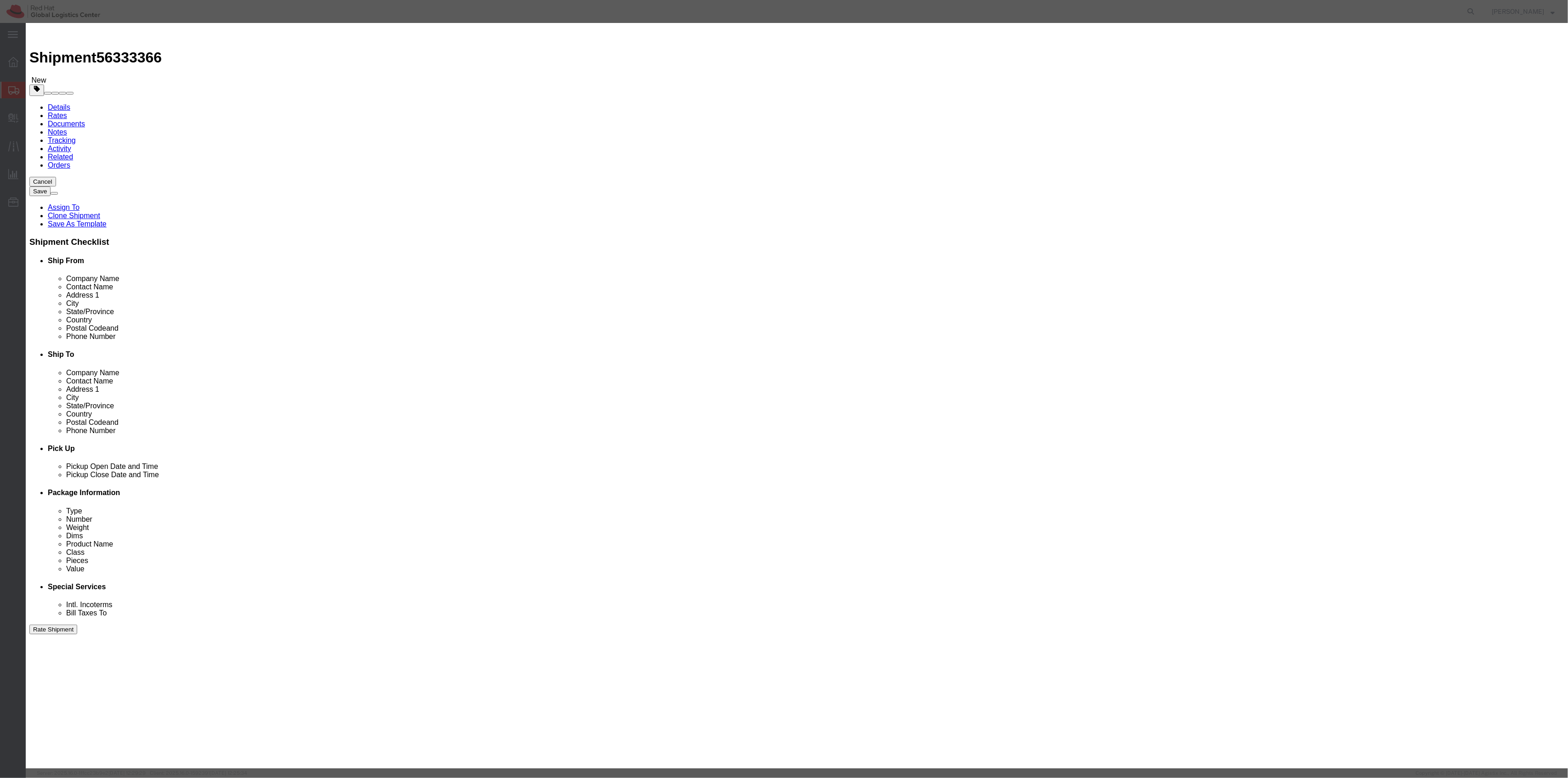
click input "text"
type input "Docking stations"
drag, startPoint x: 638, startPoint y: 83, endPoint x: 575, endPoint y: 79, distance: 63.1
click div "Product Name Docking stations Docking Pieces 0 Select Bag Barrels 100Board Feet…"
type input "355"
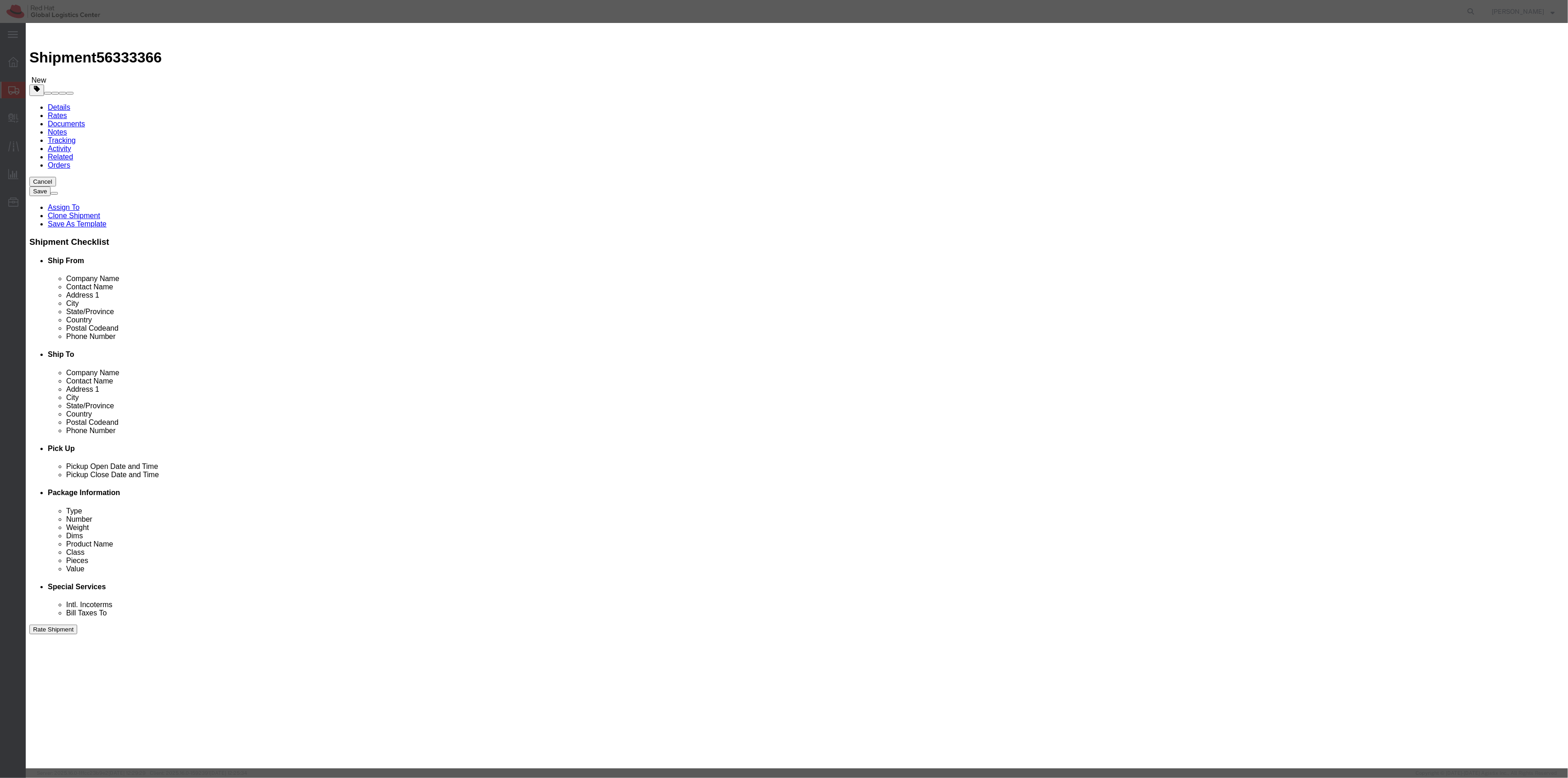
click input "text"
click select "Select 50 55 60 65 70 85 92.5 100 125 175 250 300 400"
select select "250"
click select "Select 50 55 60 65 70 85 92.5 100 125 175 250 300 400"
click button "Save & Close"
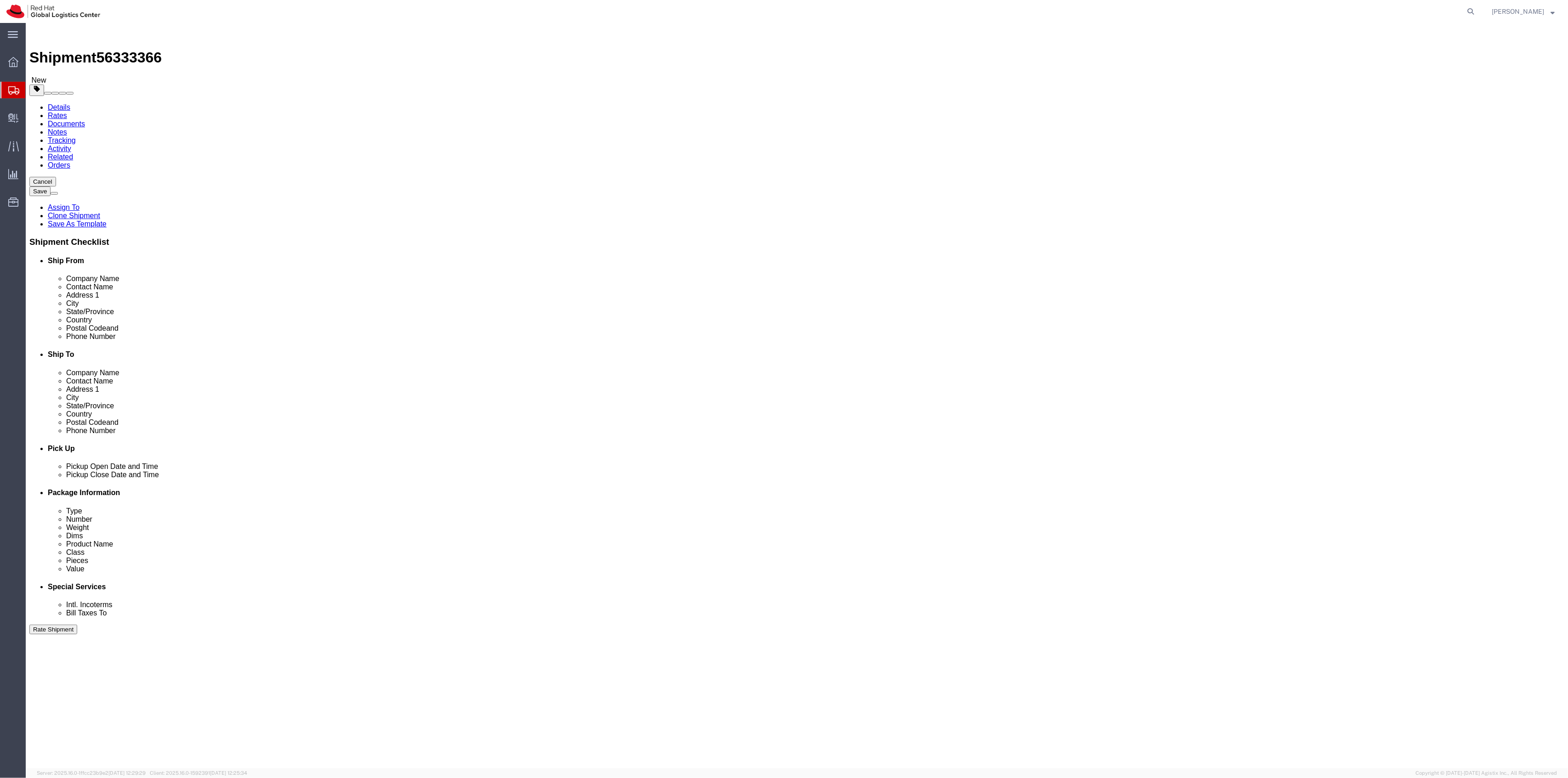
click link "Delete this content"
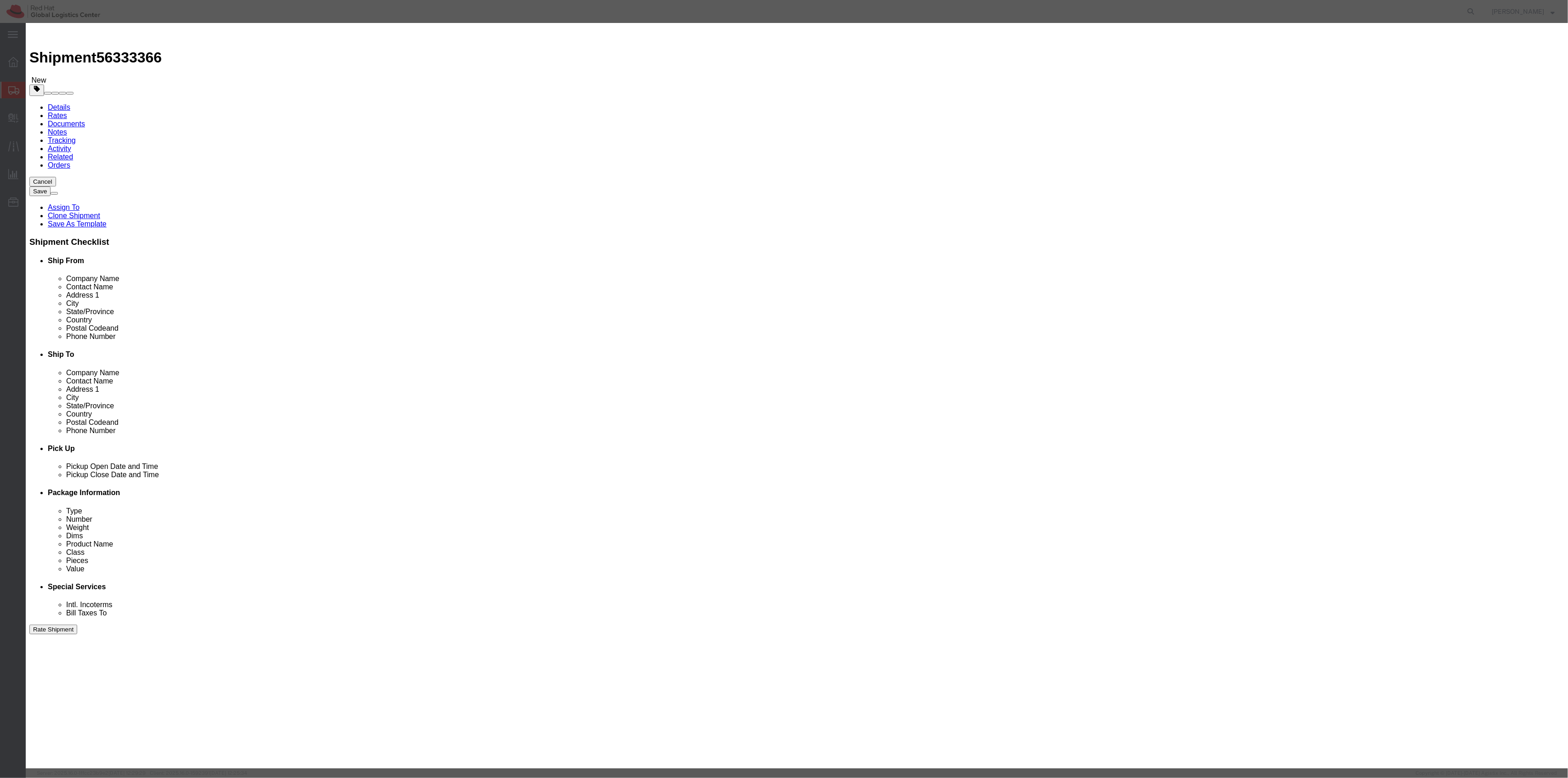
click button "Cancel"
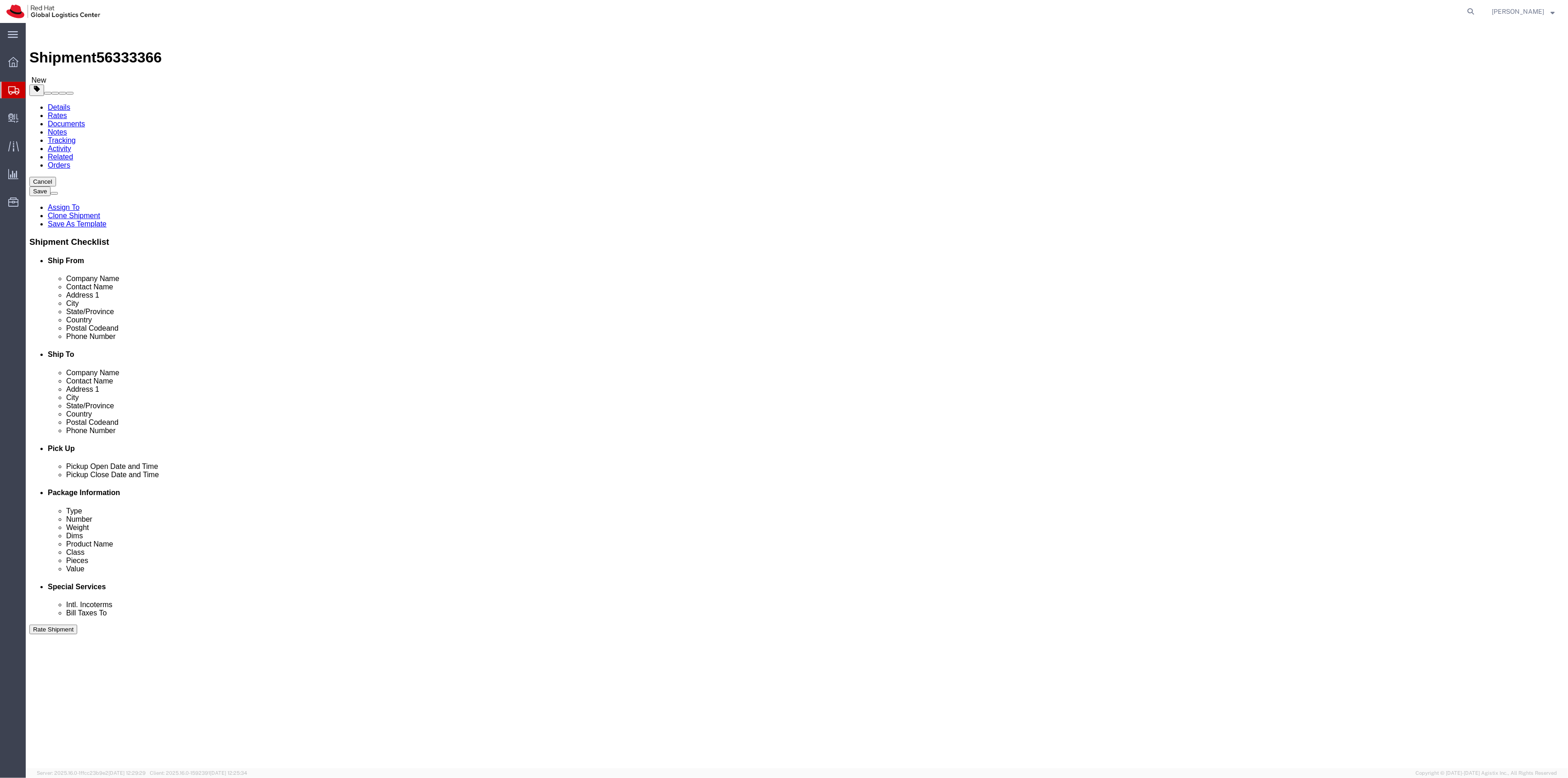
click select "Select Case(s) Crate(s) Large Box Medium Box PAK Skid(s) Small Box Tube Your Pa…"
select select "SKID"
click select "Select Case(s) Crate(s) Large Box Medium Box PAK Skid(s) Small Box Tube Your Pa…"
click span "button"
select select "SKID"
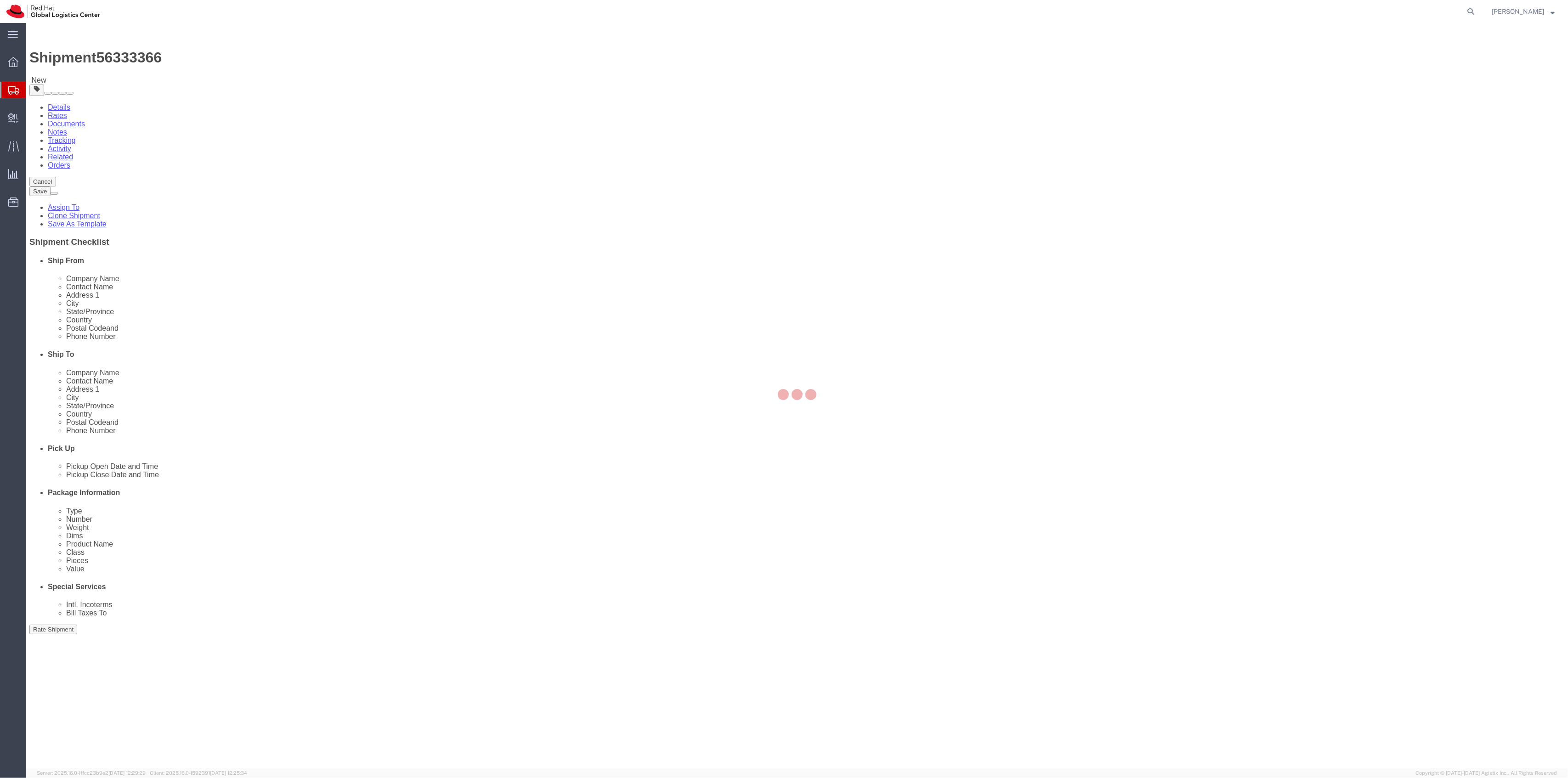
select select "SKID"
click span "button"
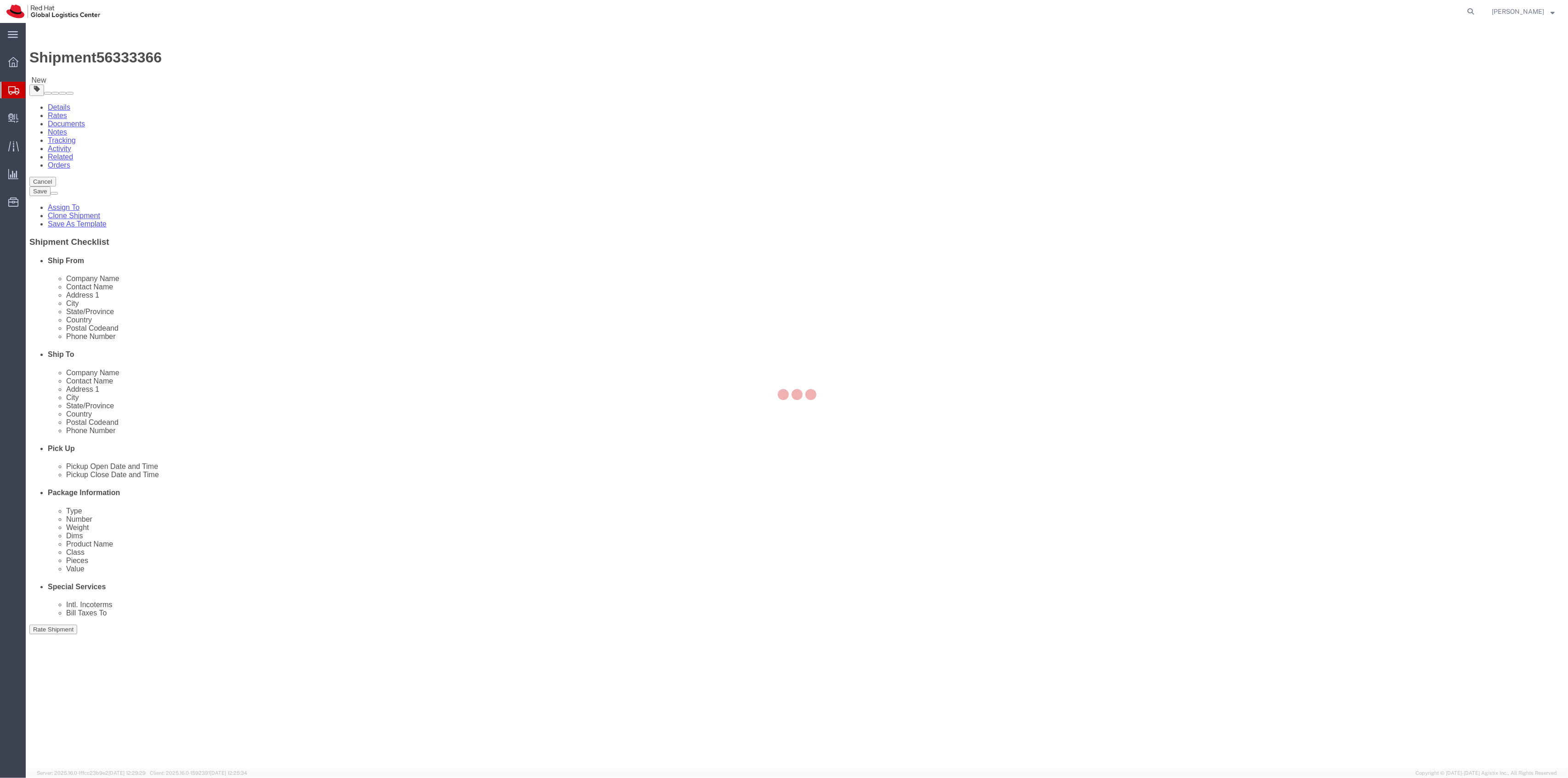
select select "SKID"
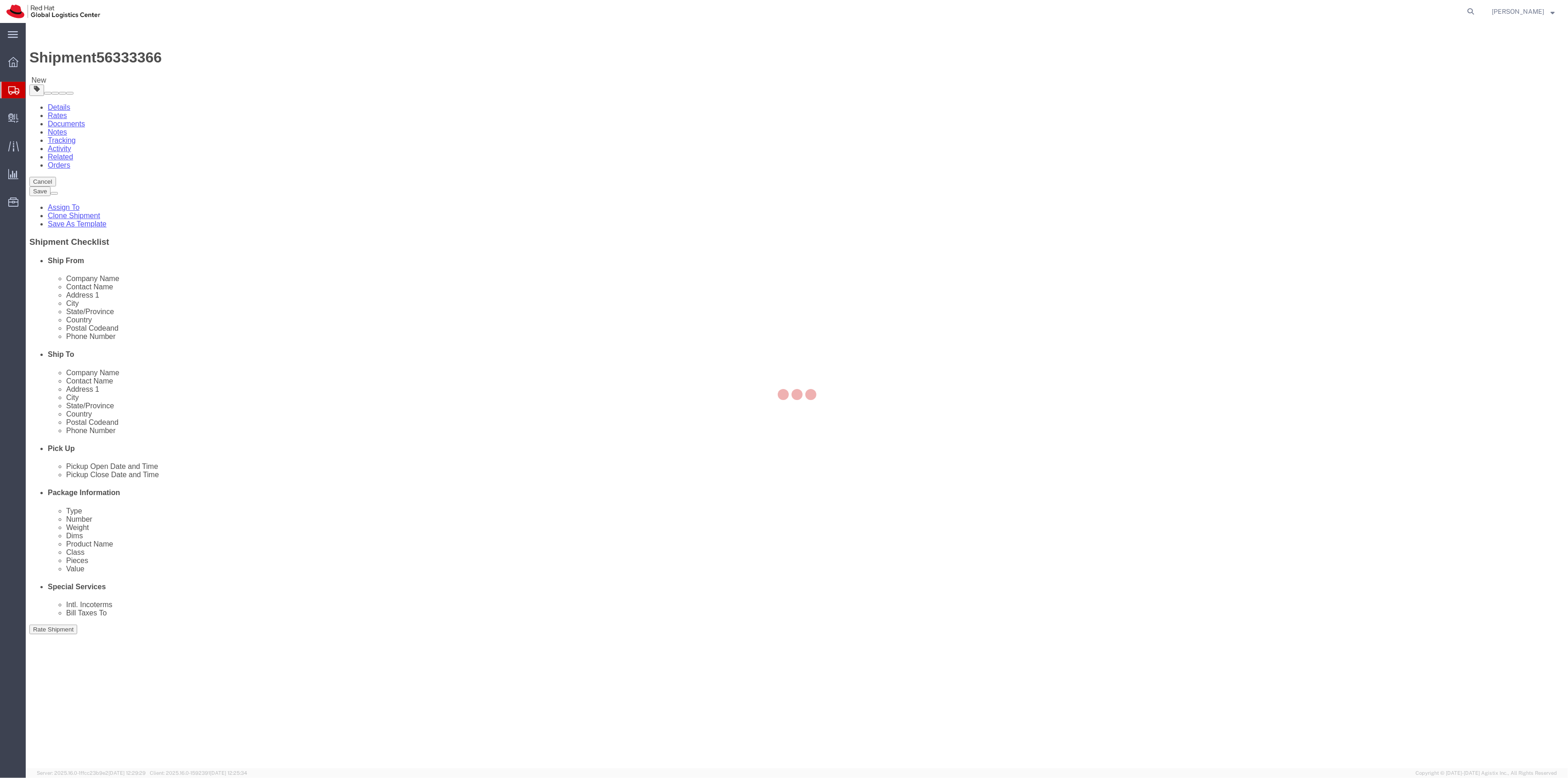
select select "SKID"
